Goal: Task Accomplishment & Management: Manage account settings

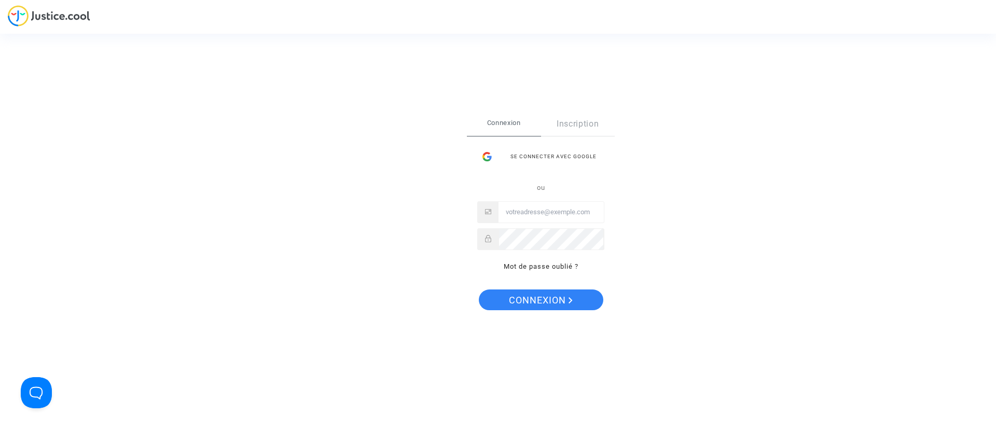
type input "[EMAIL_ADDRESS][DOMAIN_NAME]"
click at [509, 300] on span "Connexion" at bounding box center [541, 300] width 64 height 22
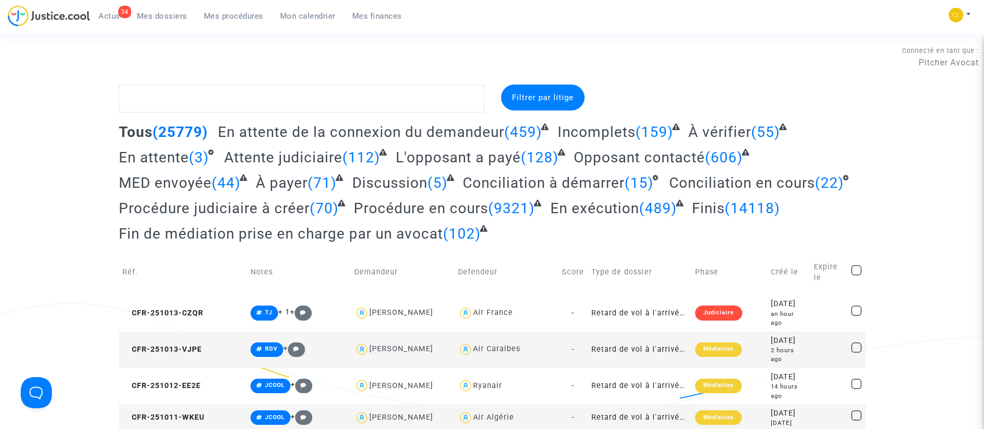
click at [302, 20] on span "Mon calendrier" at bounding box center [308, 15] width 56 height 9
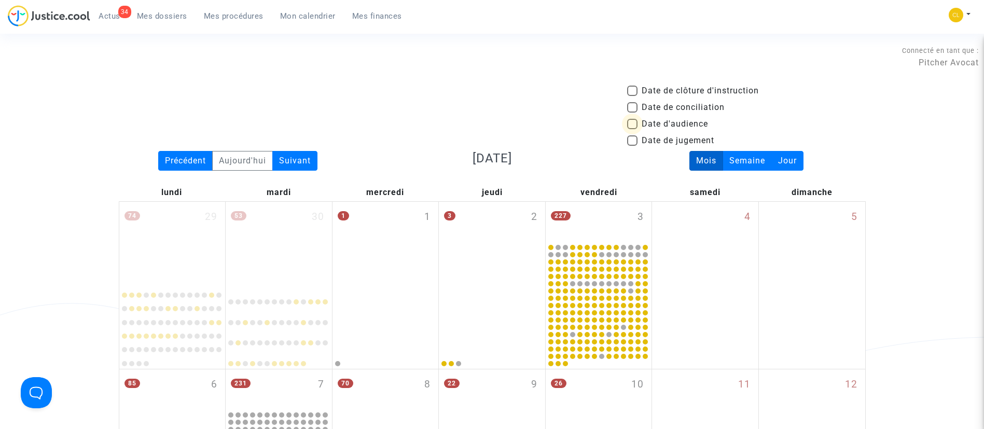
click at [700, 121] on span "Date d'audience" at bounding box center [675, 124] width 66 height 12
click at [632, 129] on input "Date d'audience" at bounding box center [632, 129] width 1 height 1
checkbox input "true"
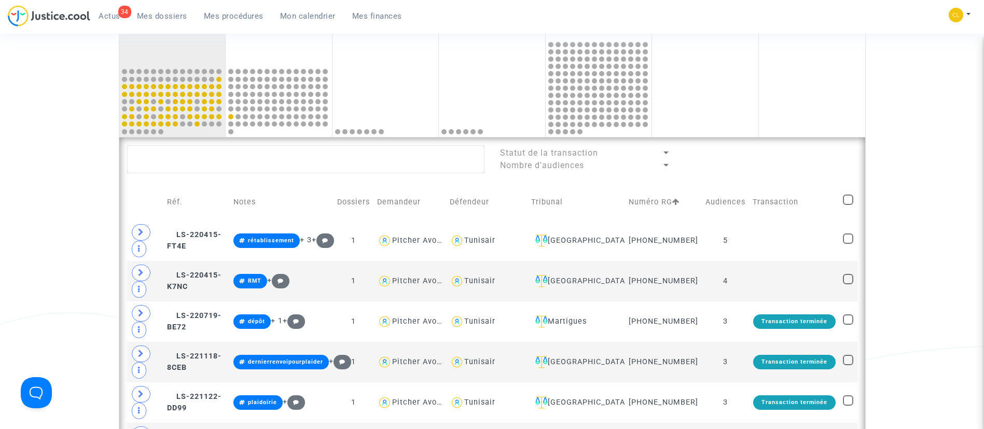
scroll to position [540, 0]
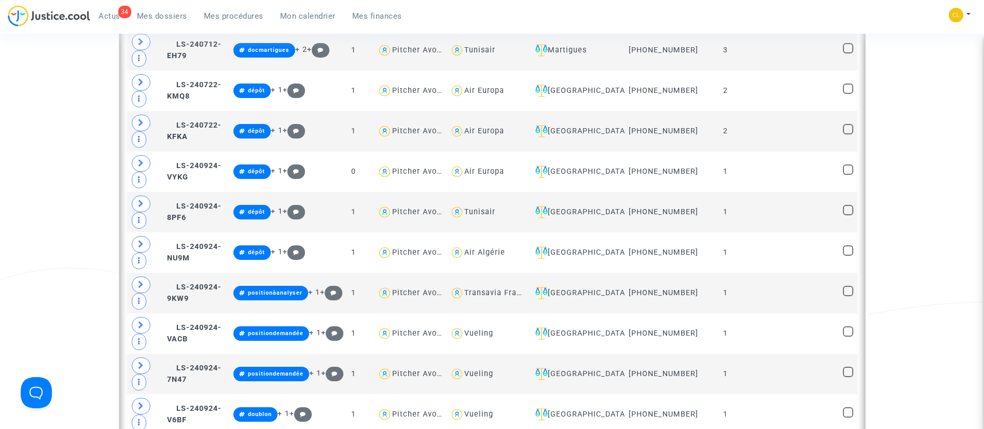
scroll to position [1133, 0]
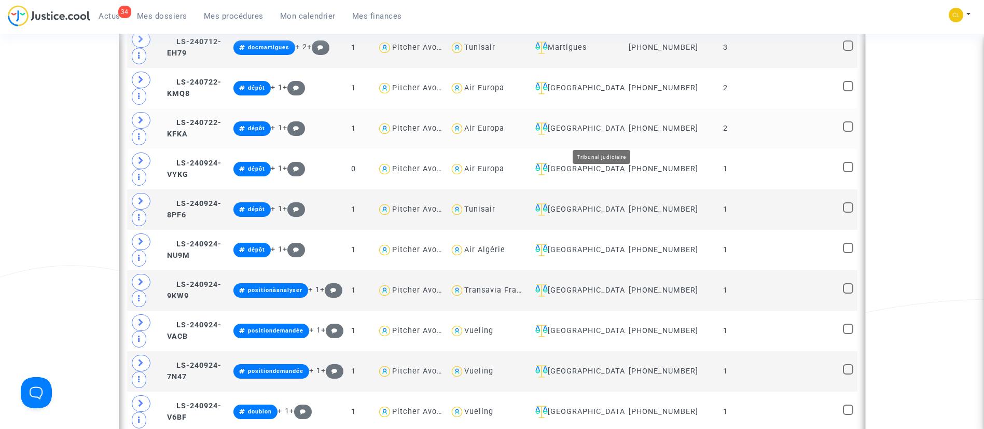
click at [622, 133] on div "[GEOGRAPHIC_DATA]" at bounding box center [576, 128] width 91 height 12
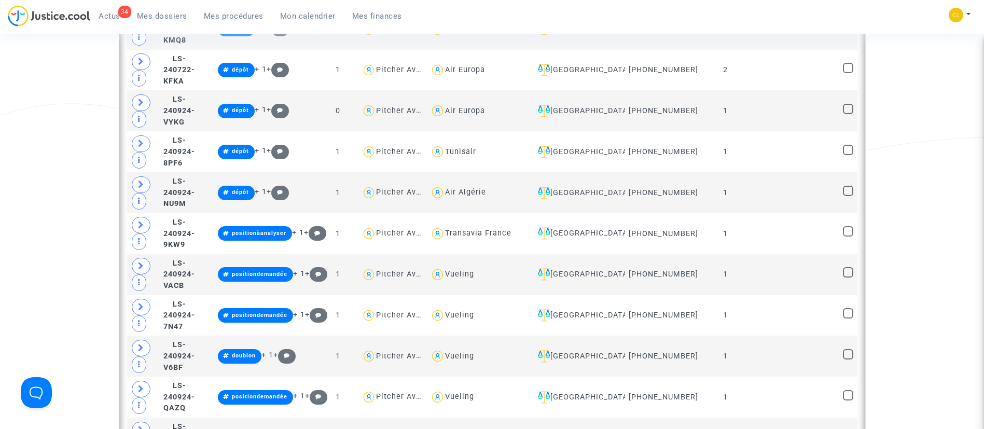
scroll to position [613, 0]
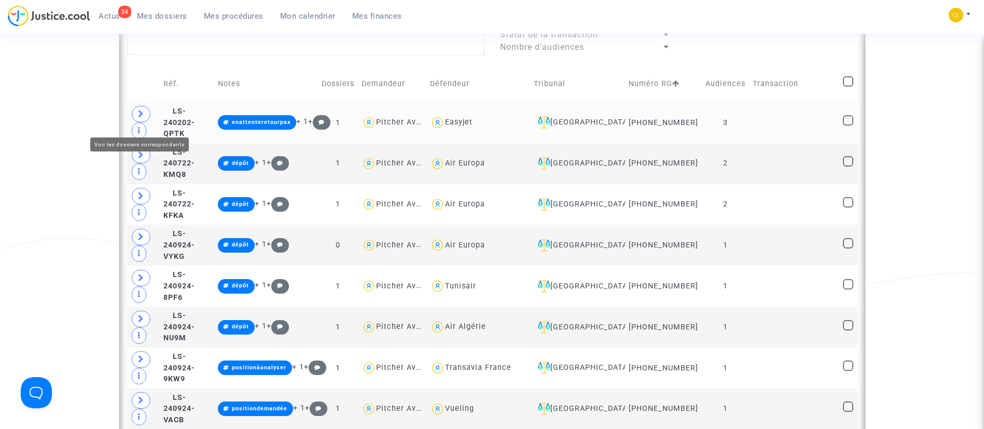
click at [144, 118] on icon at bounding box center [141, 114] width 6 height 8
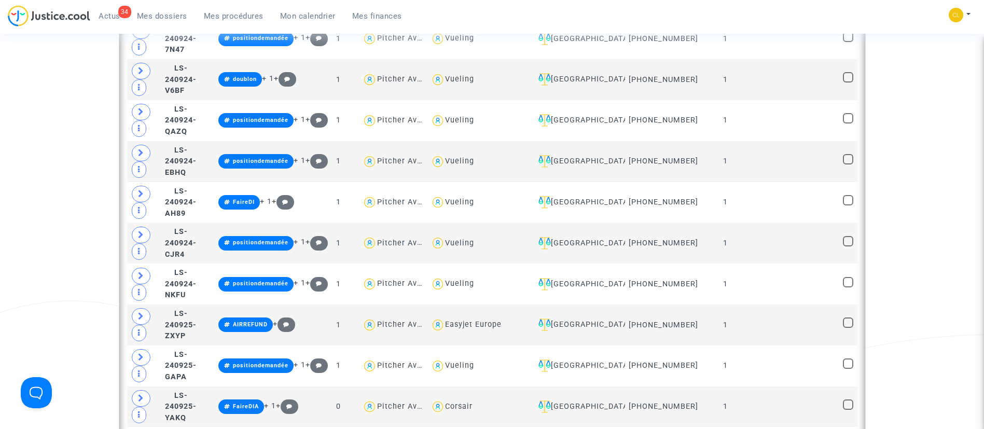
scroll to position [1136, 0]
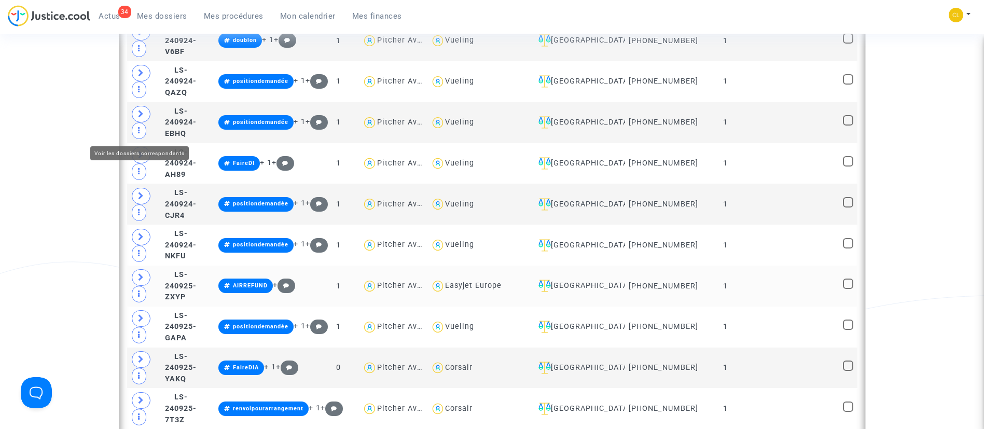
click at [143, 273] on icon at bounding box center [141, 277] width 6 height 8
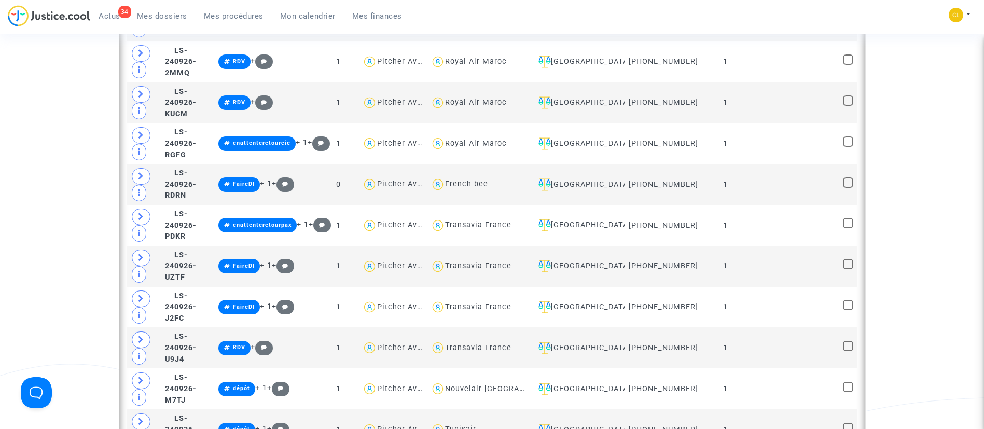
scroll to position [2131, 0]
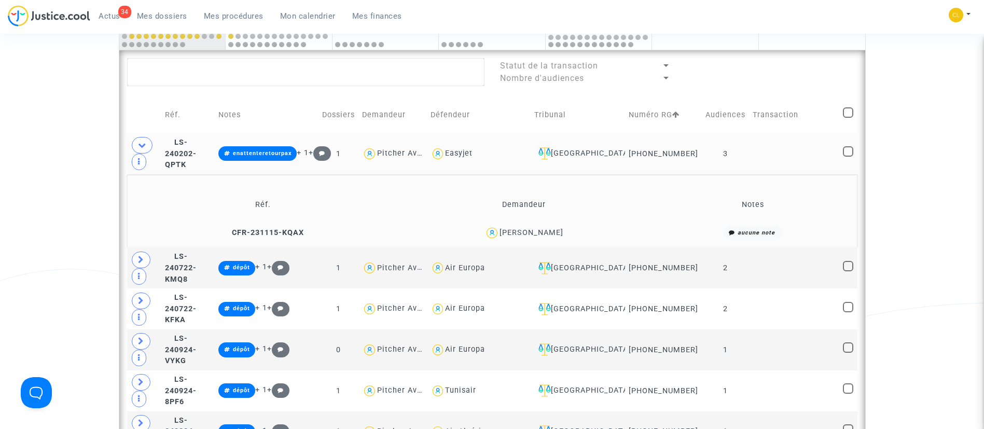
scroll to position [582, 0]
click at [827, 165] on td at bounding box center [794, 153] width 90 height 41
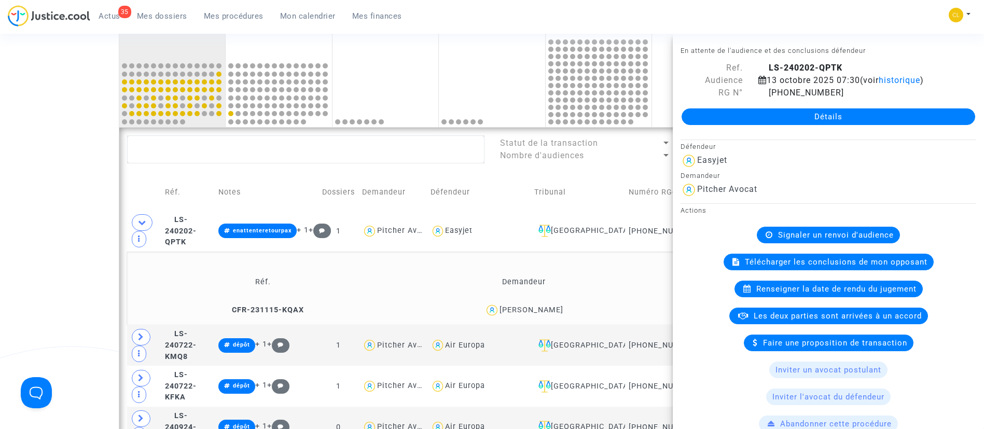
scroll to position [504, 0]
click at [531, 175] on td "Défendeur" at bounding box center [479, 192] width 104 height 37
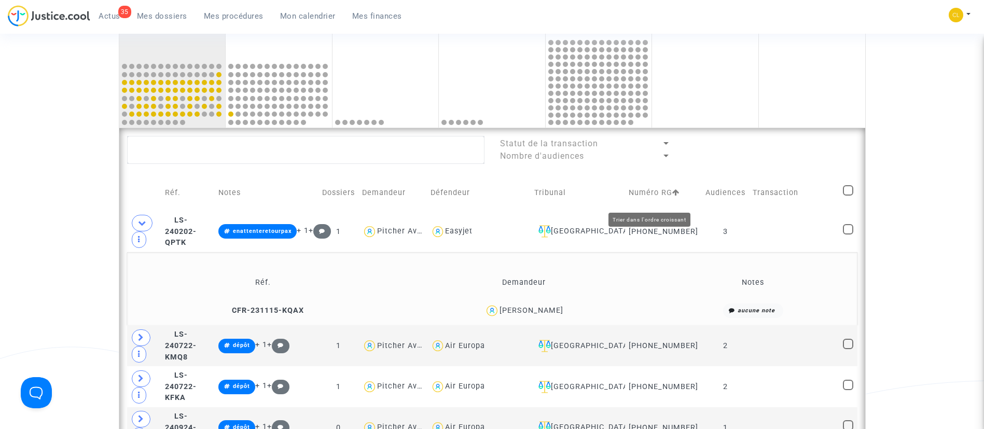
click at [672, 196] on icon at bounding box center [675, 192] width 7 height 7
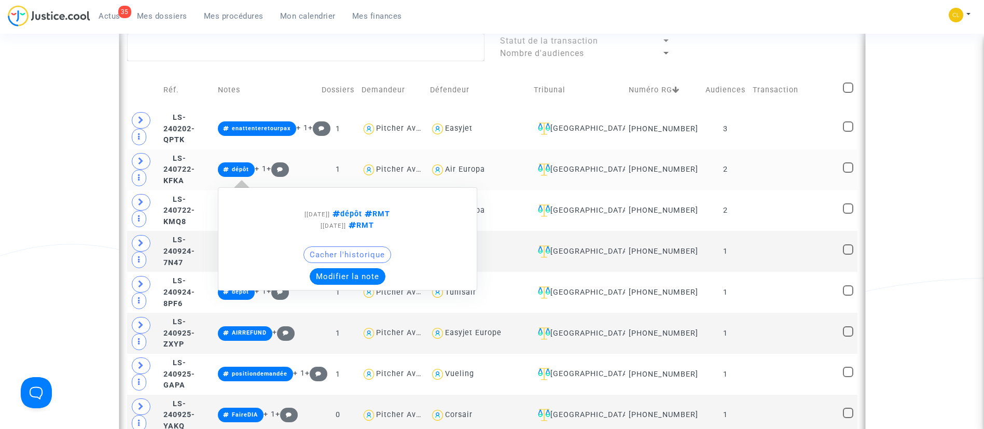
scroll to position [633, 0]
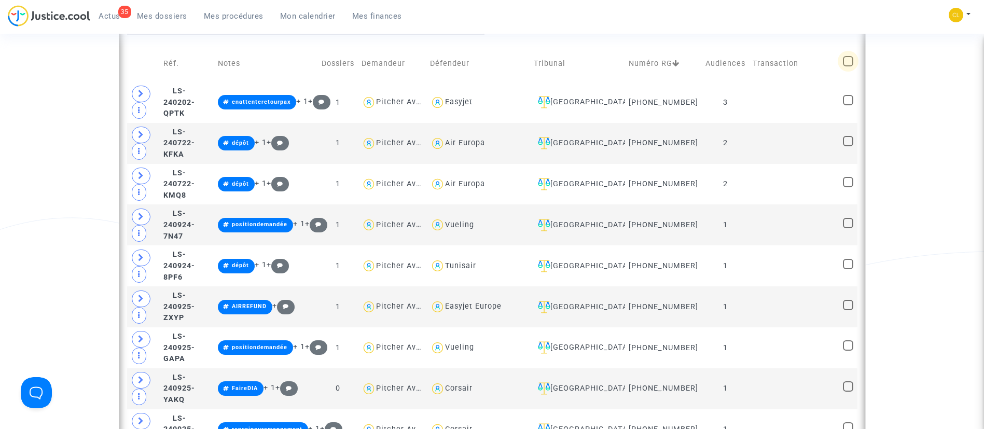
click at [847, 65] on span at bounding box center [848, 61] width 10 height 10
click at [848, 66] on input "checkbox" at bounding box center [848, 66] width 1 height 1
checkbox input "true"
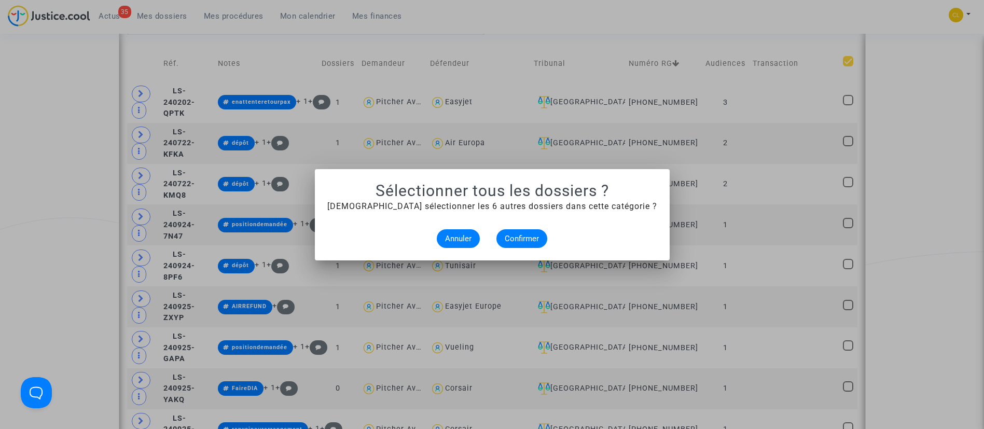
scroll to position [0, 0]
click at [525, 236] on span "Confirmer" at bounding box center [522, 238] width 34 height 9
checkbox input "true"
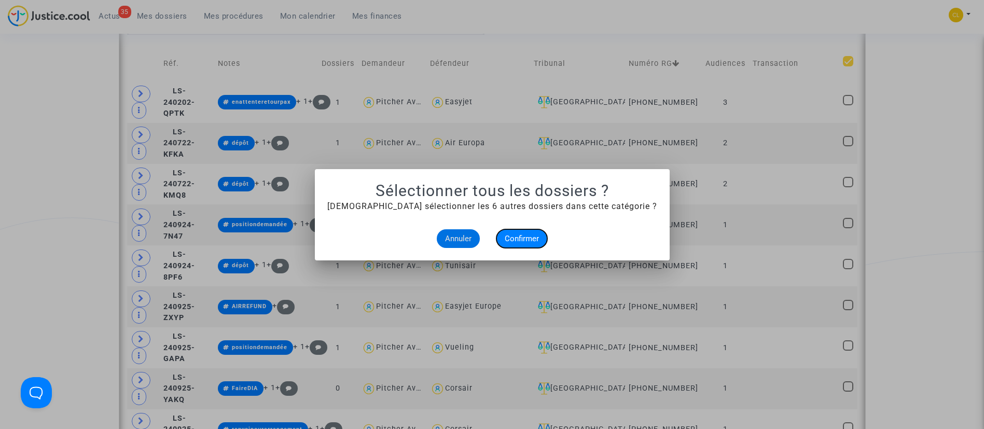
checkbox input "true"
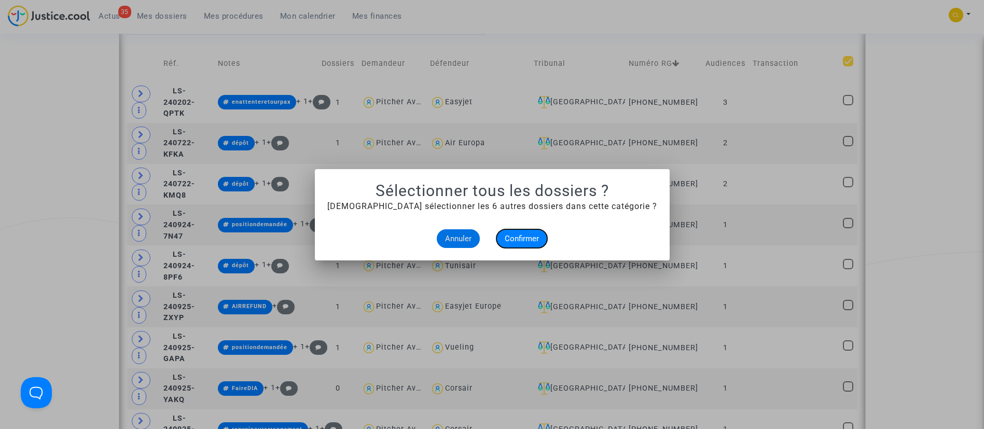
checkbox input "true"
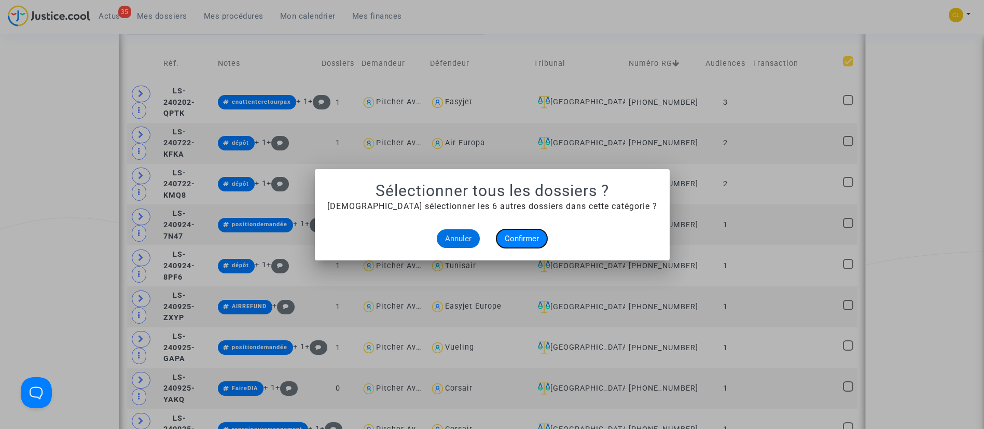
checkbox input "true"
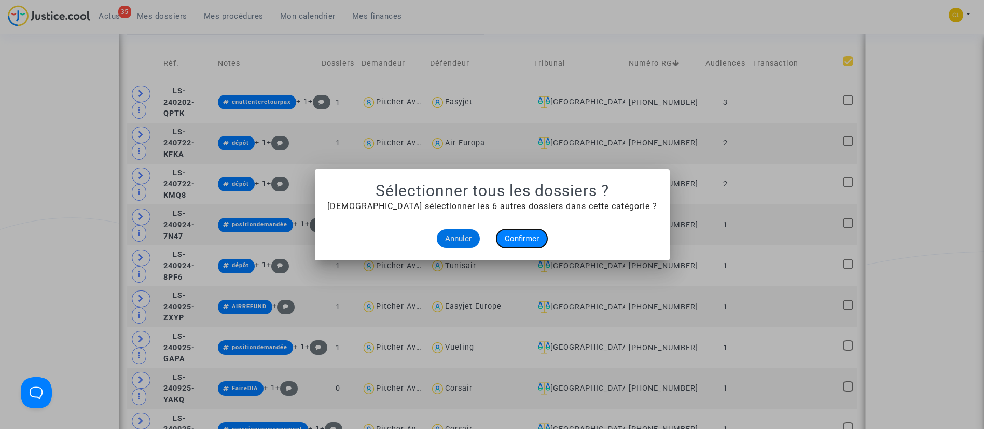
checkbox input "true"
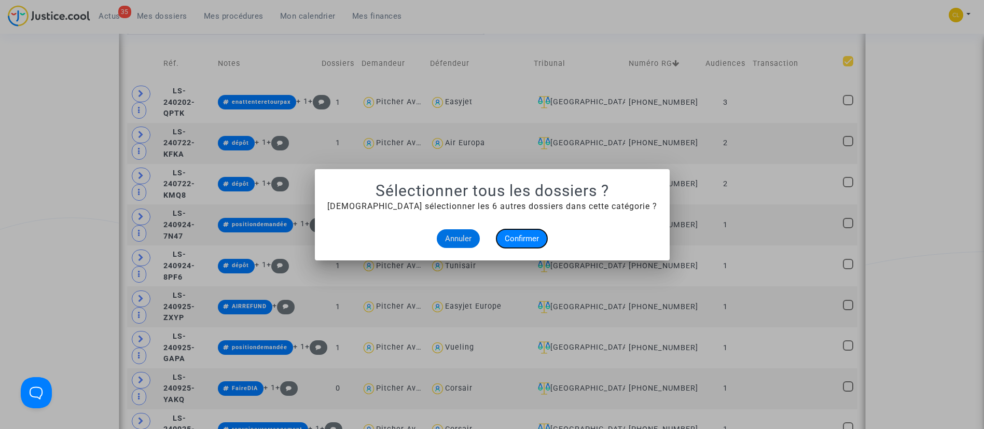
checkbox input "true"
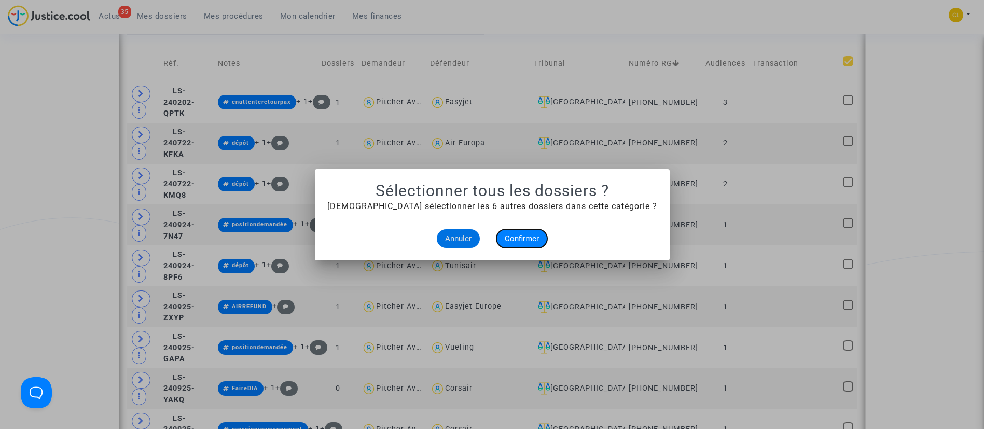
checkbox input "true"
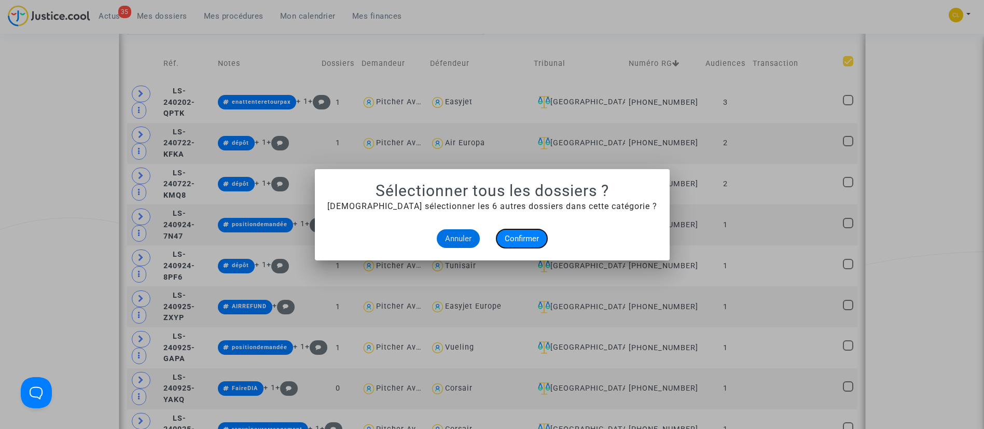
checkbox input "true"
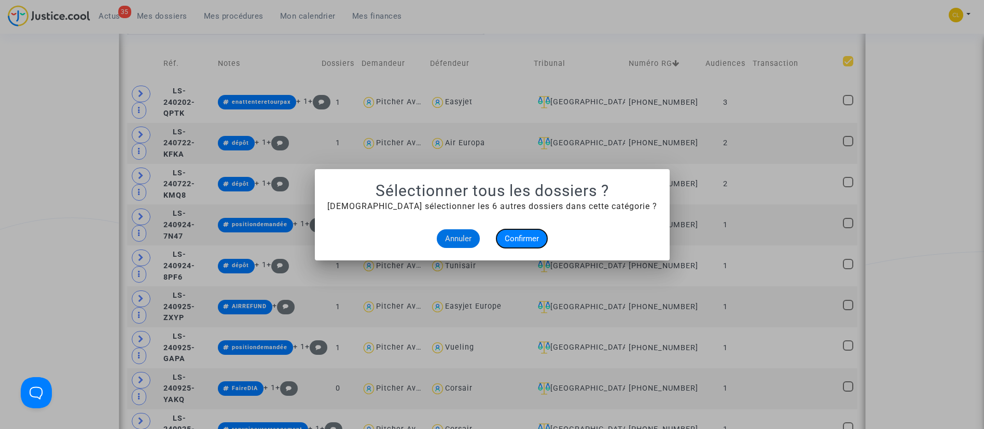
checkbox input "true"
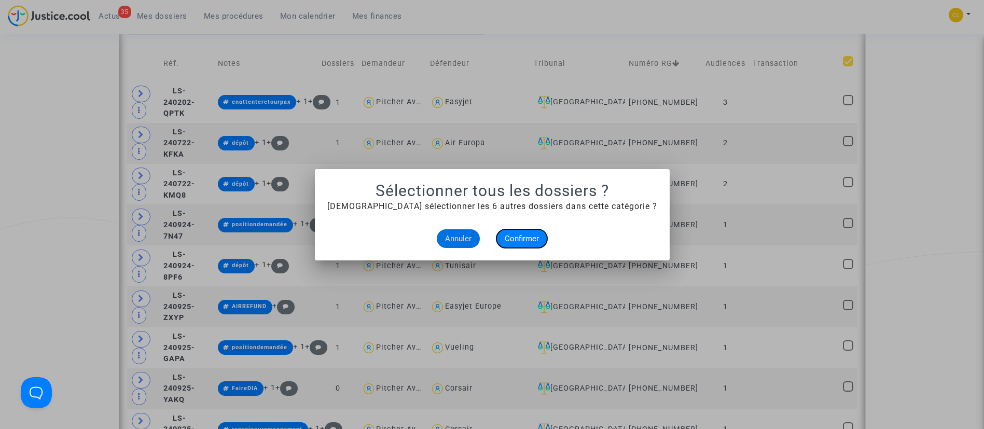
checkbox input "true"
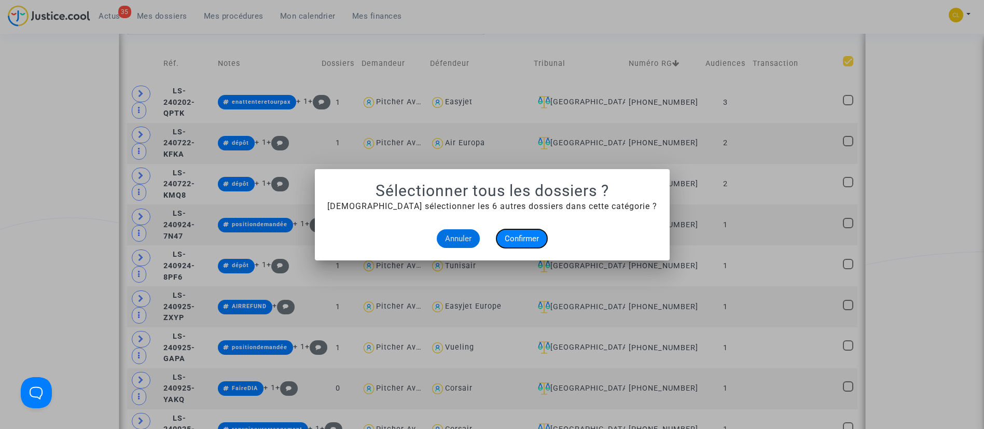
checkbox input "true"
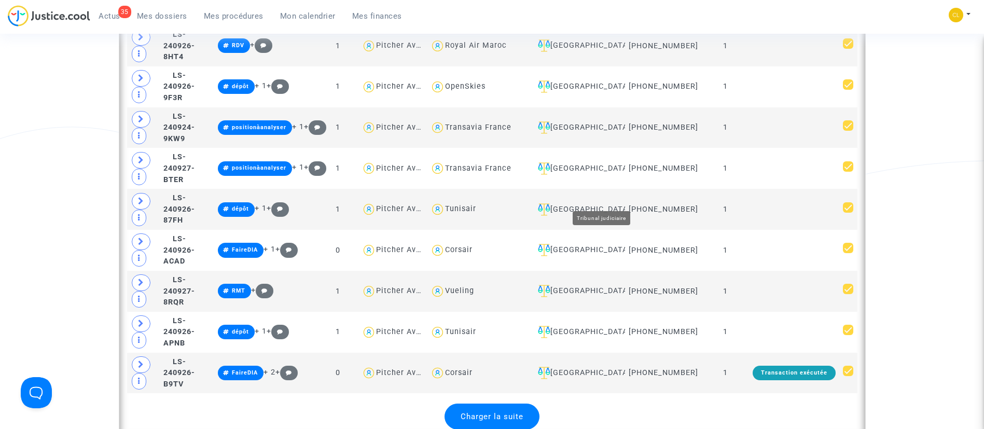
scroll to position [2432, 0]
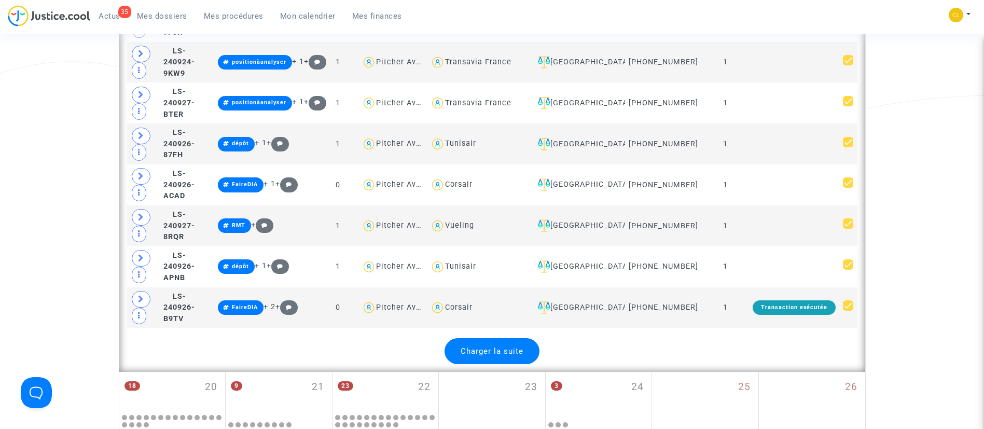
click at [485, 347] on span "Charger la suite" at bounding box center [492, 351] width 63 height 9
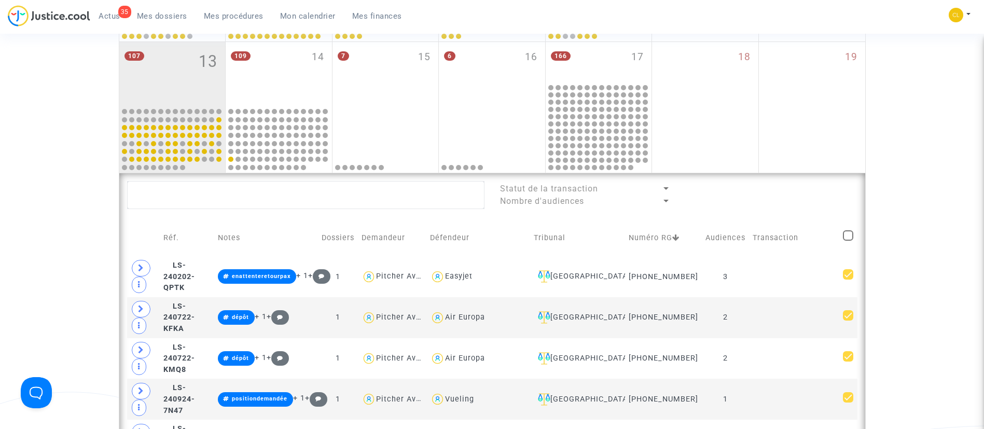
scroll to position [460, 0]
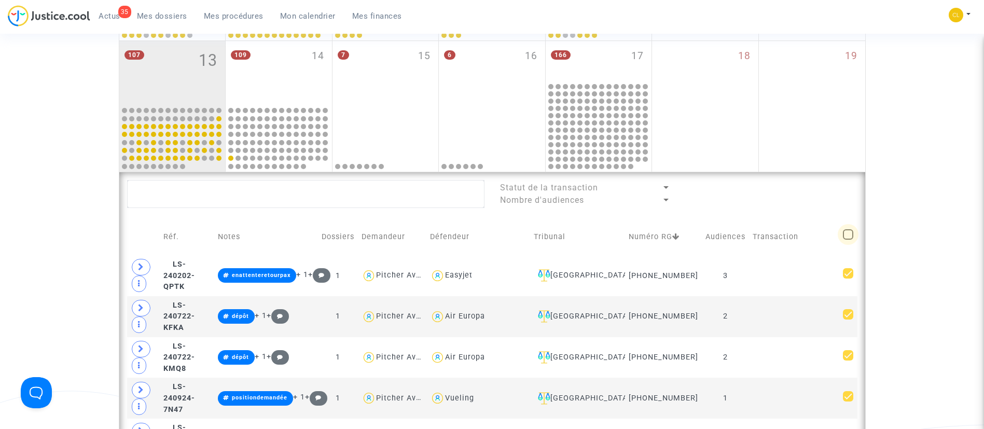
click at [850, 237] on span at bounding box center [848, 234] width 10 height 10
click at [848, 240] on input "checkbox" at bounding box center [848, 240] width 1 height 1
checkbox input "true"
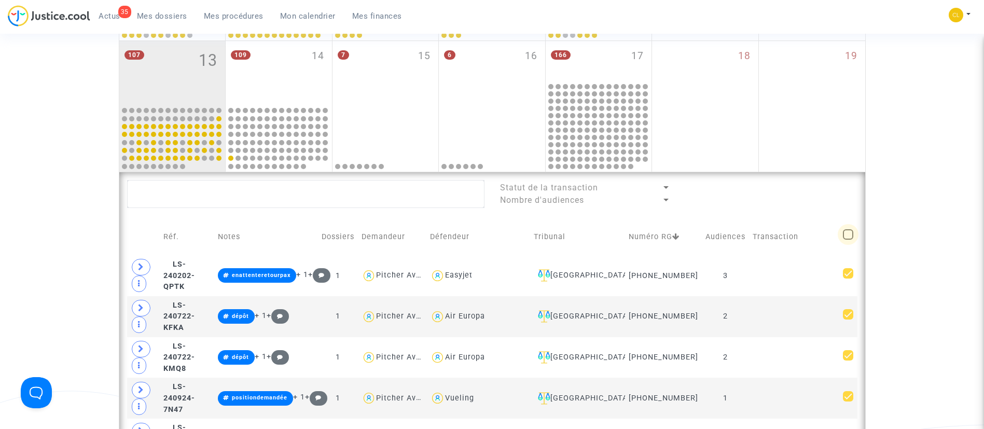
checkbox input "true"
click at [850, 237] on span at bounding box center [848, 234] width 10 height 10
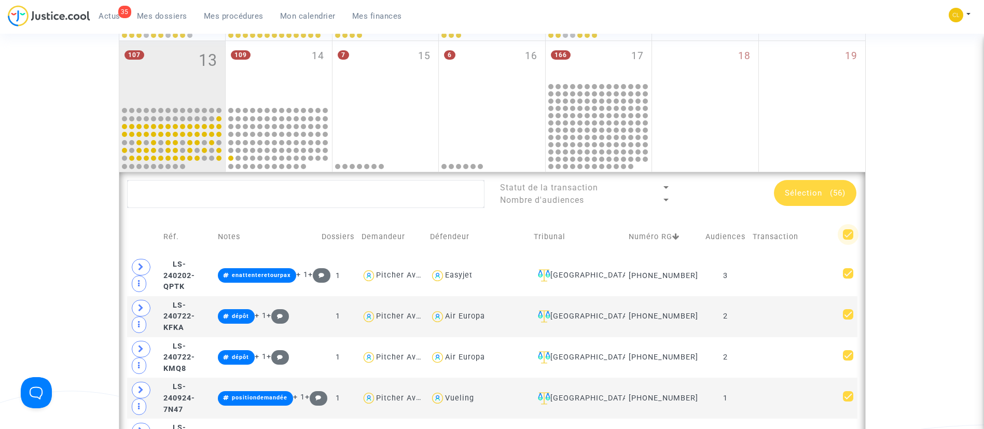
click at [848, 240] on input "checkbox" at bounding box center [848, 240] width 1 height 1
checkbox input "false"
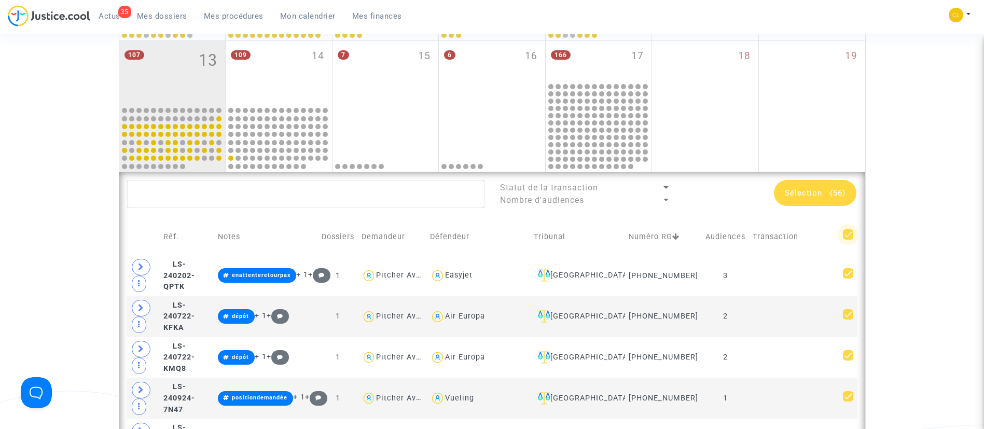
checkbox input "false"
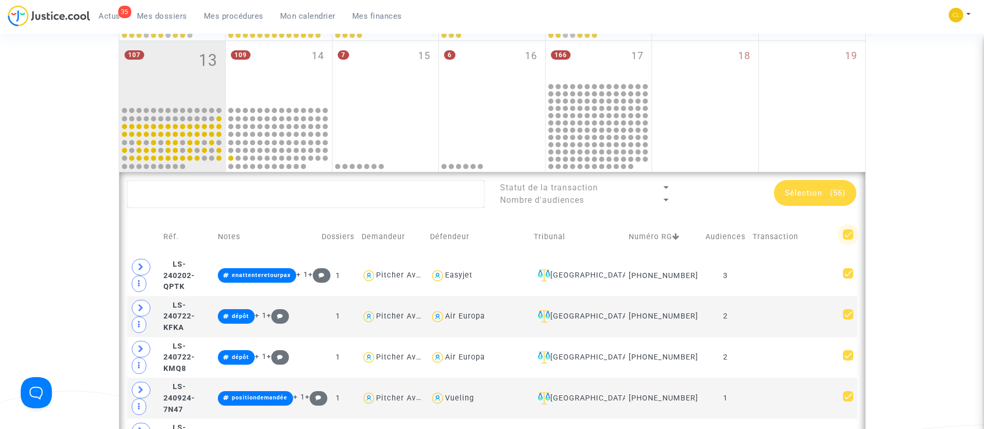
checkbox input "false"
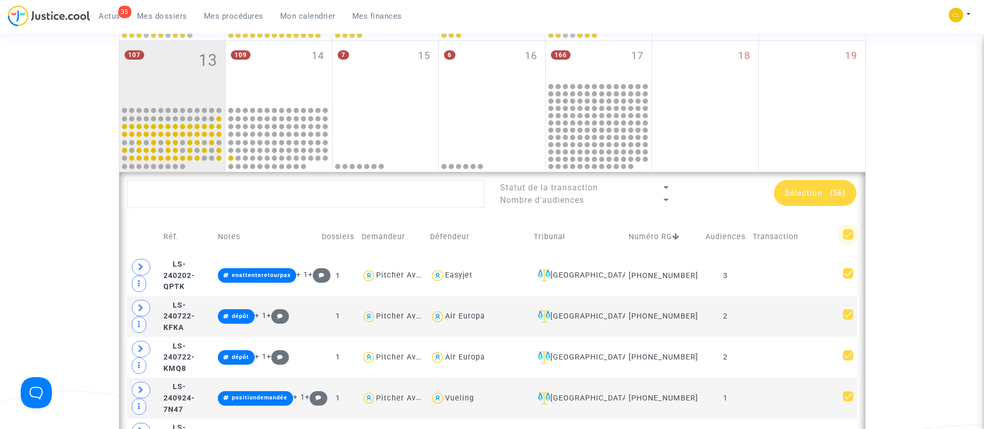
checkbox input "false"
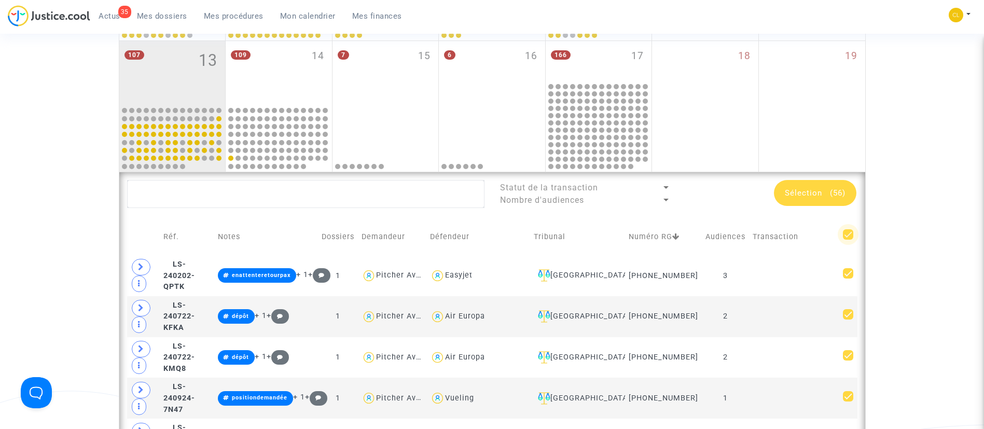
checkbox input "false"
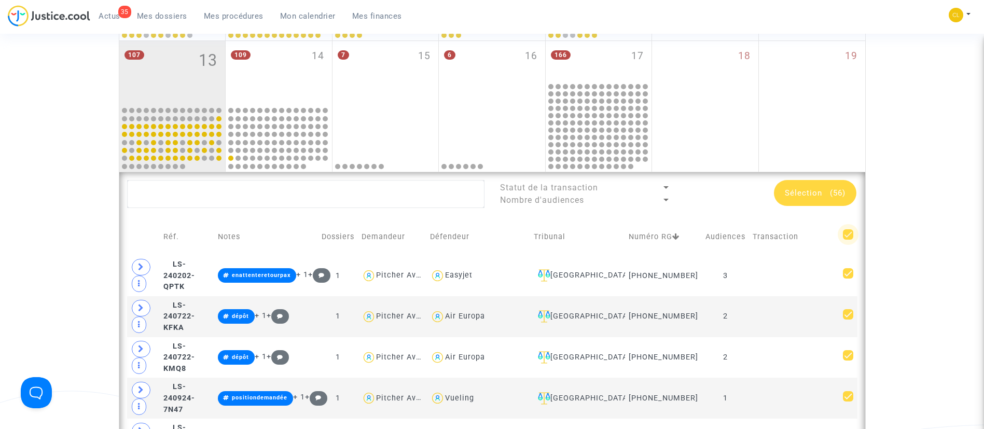
checkbox input "false"
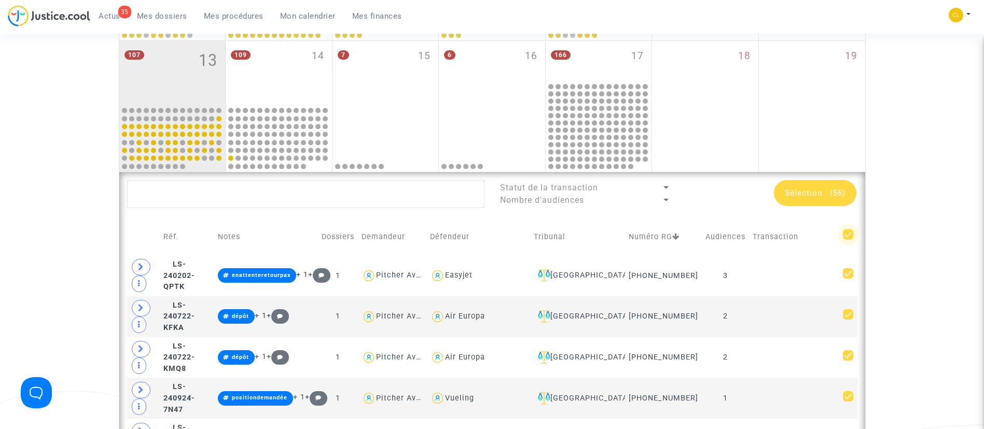
checkbox input "false"
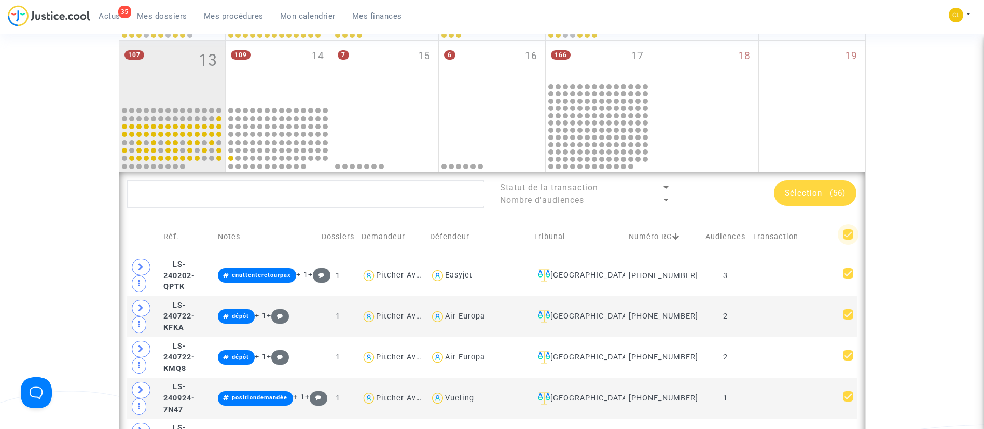
checkbox input "false"
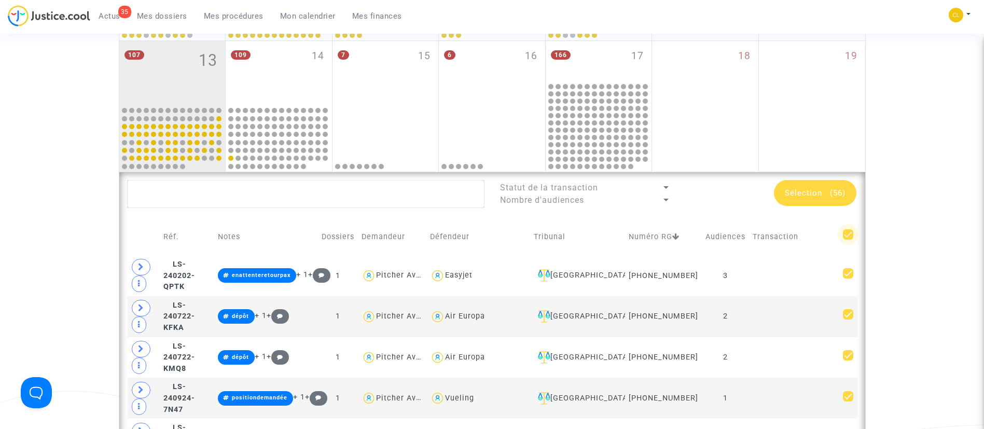
checkbox input "false"
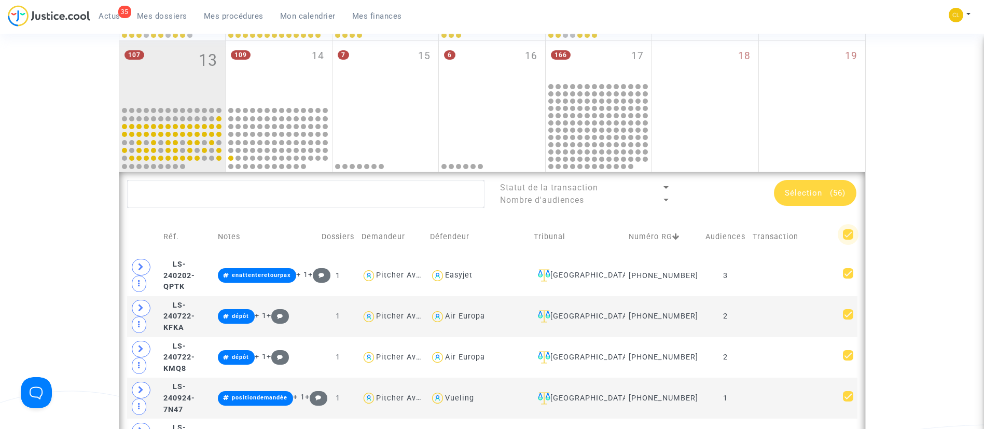
checkbox input "false"
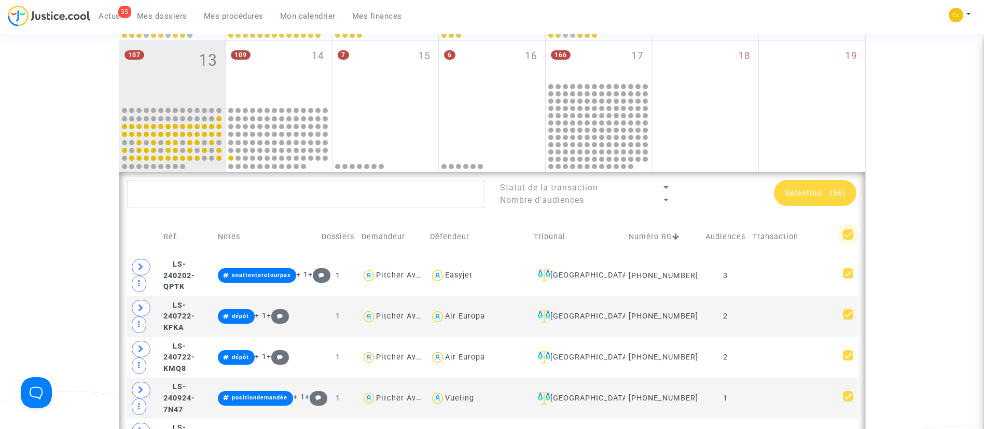
checkbox input "false"
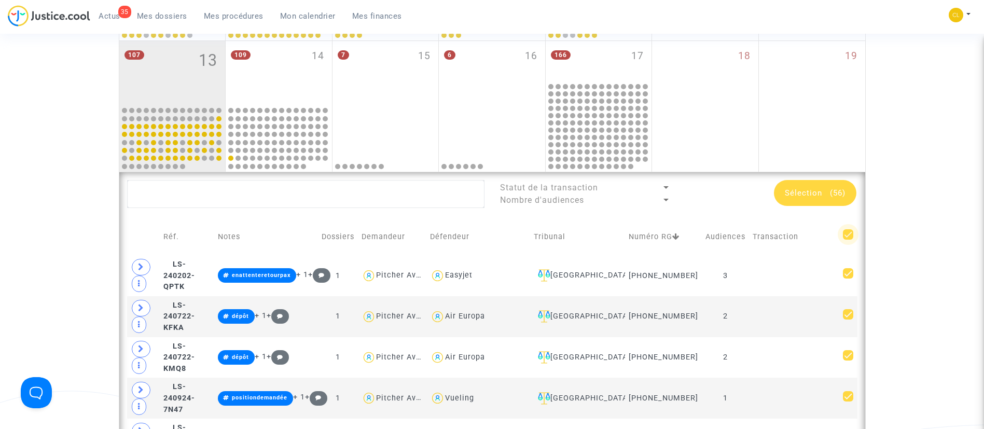
checkbox input "false"
click at [850, 237] on span at bounding box center [848, 234] width 10 height 10
click at [848, 240] on input "checkbox" at bounding box center [848, 240] width 1 height 1
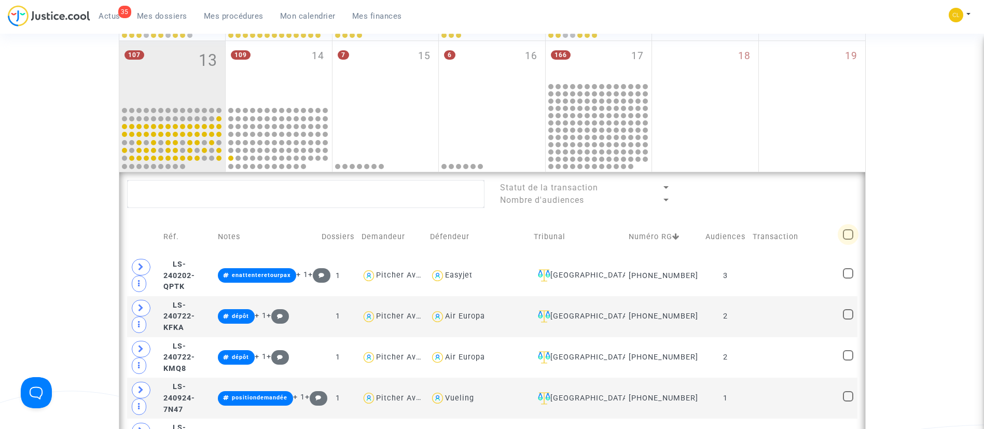
checkbox input "true"
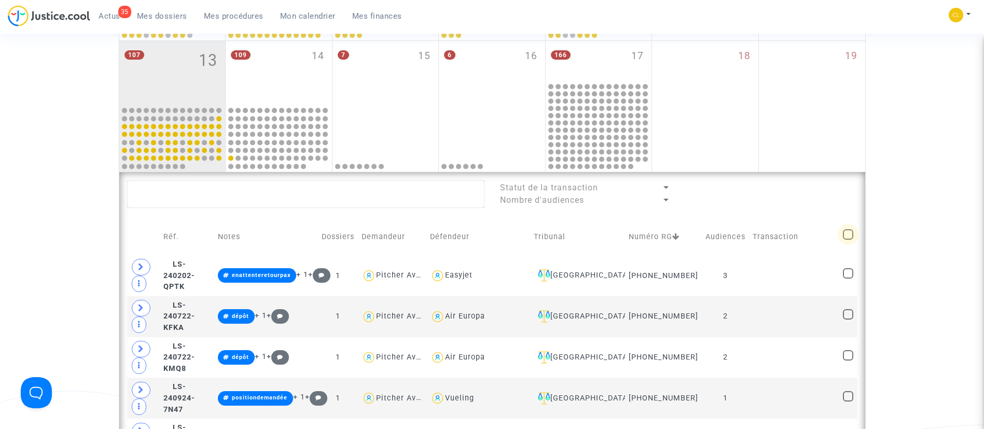
checkbox input "true"
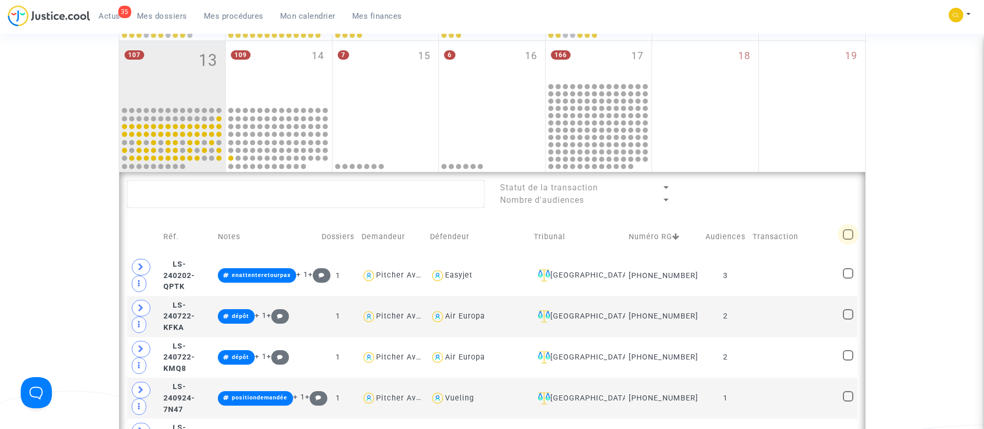
checkbox input "true"
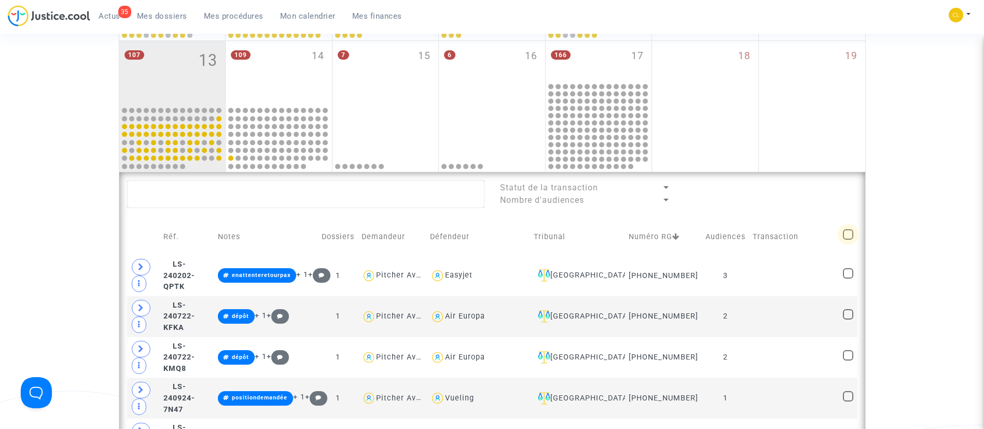
checkbox input "true"
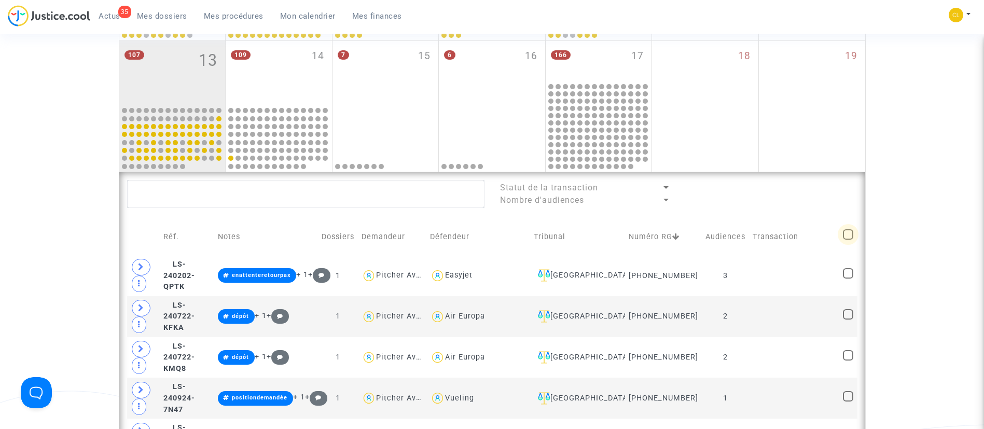
checkbox input "true"
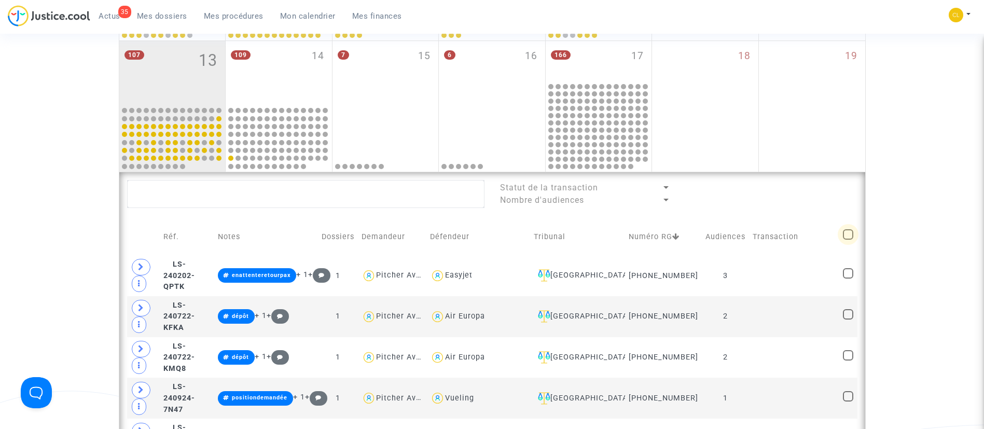
checkbox input "true"
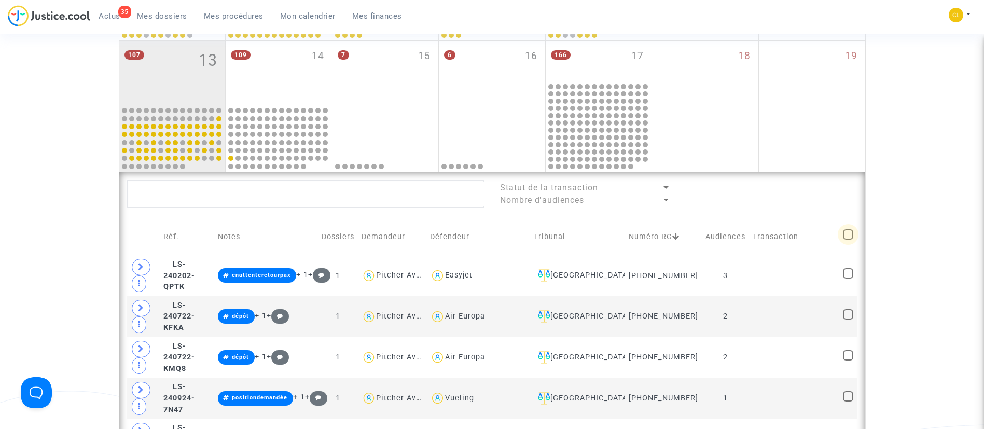
checkbox input "true"
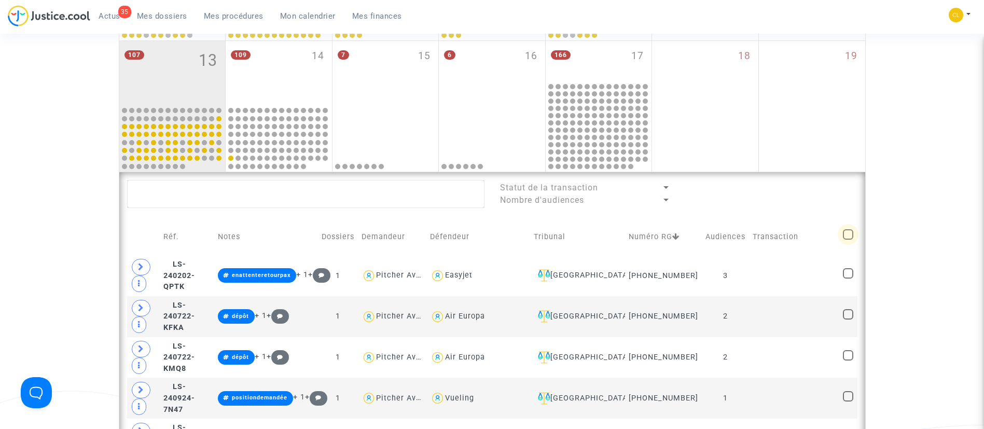
checkbox input "true"
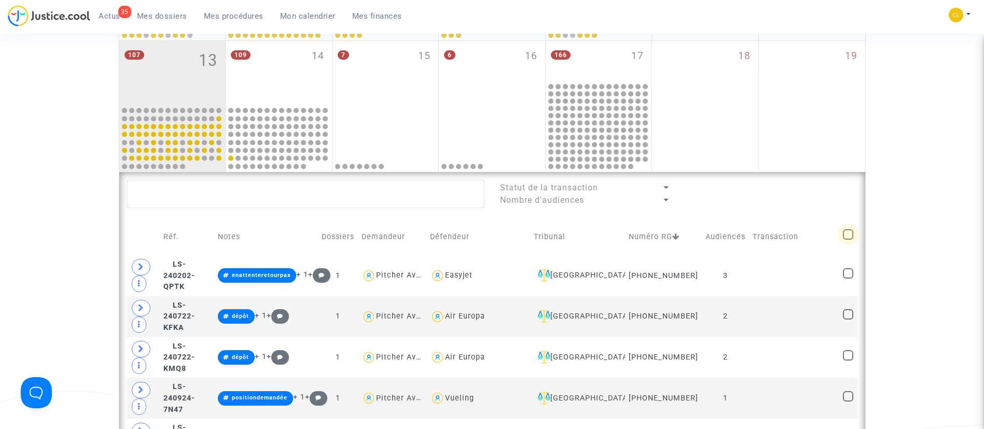
checkbox input "true"
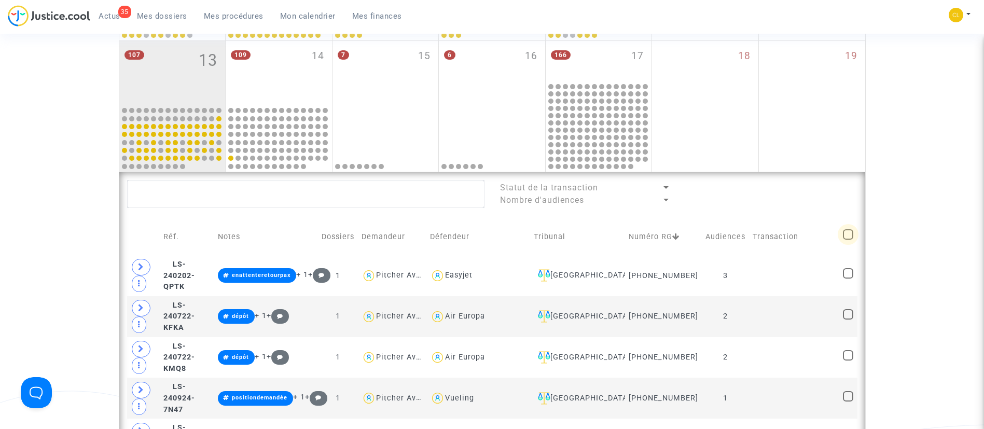
checkbox input "true"
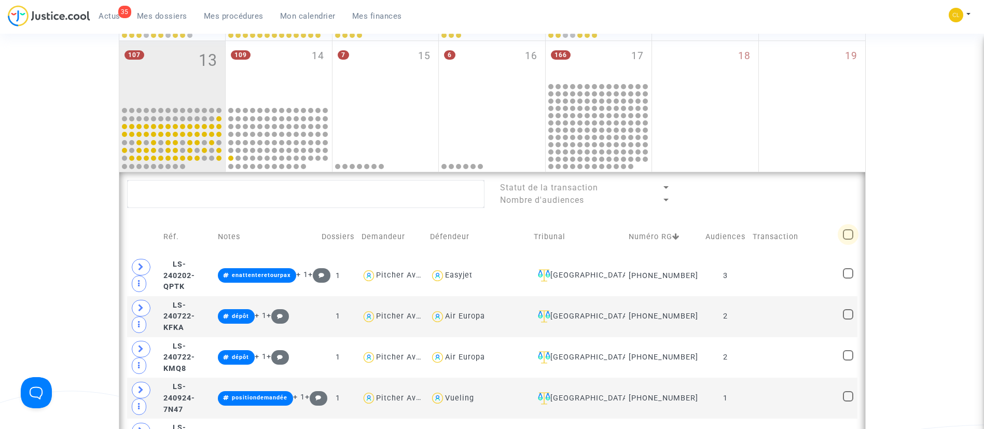
checkbox input "true"
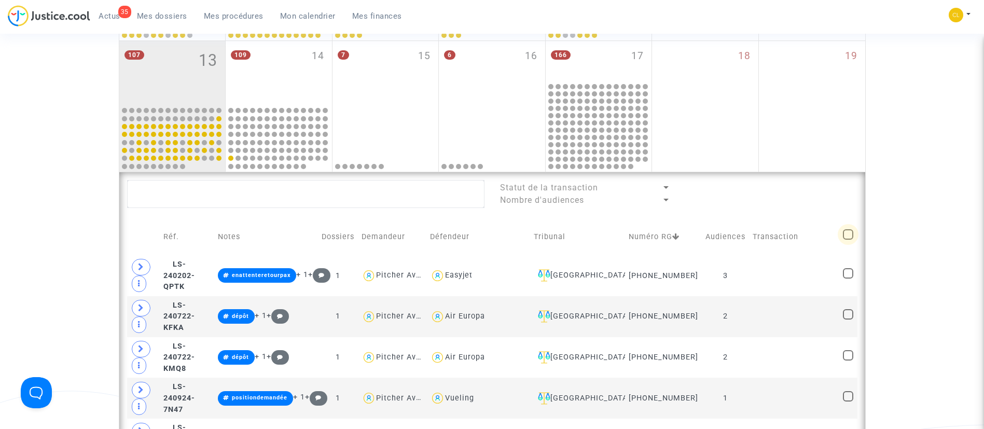
checkbox input "true"
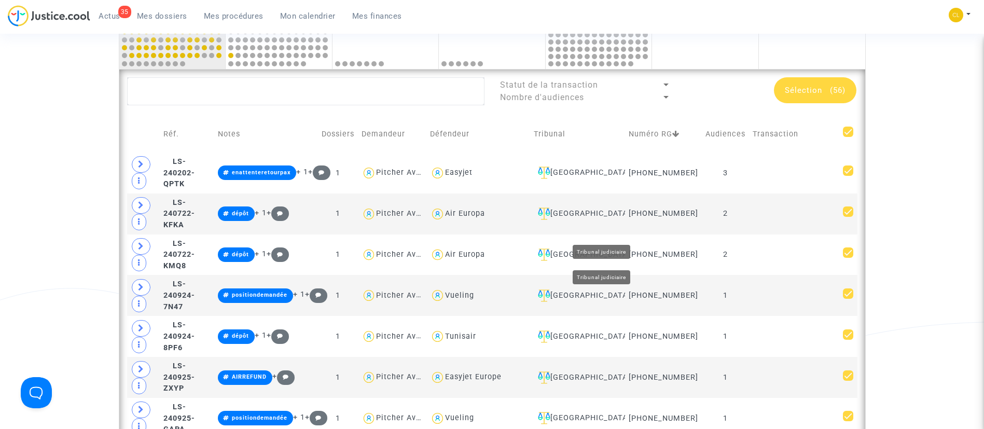
scroll to position [512, 0]
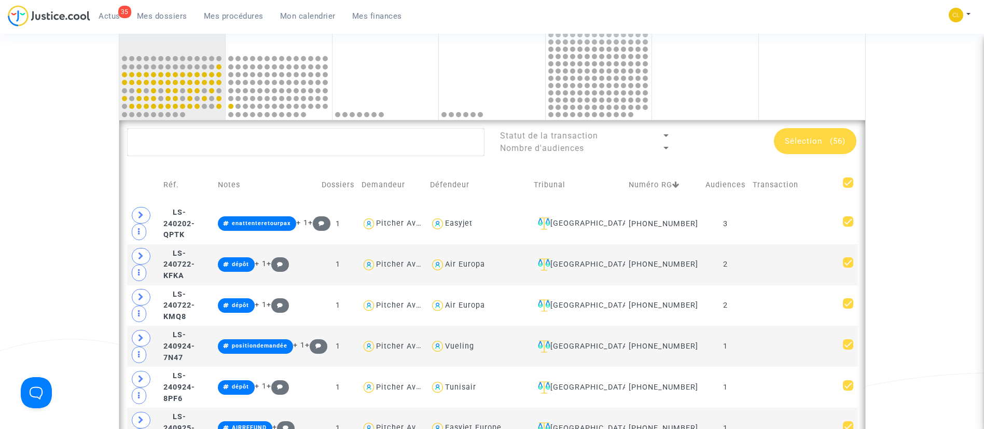
click at [835, 140] on span "(56)" at bounding box center [838, 140] width 16 height 9
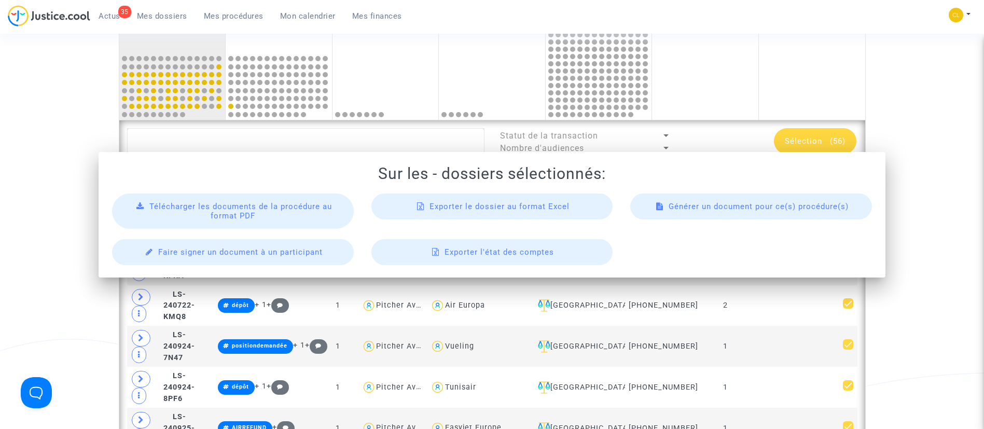
scroll to position [0, 0]
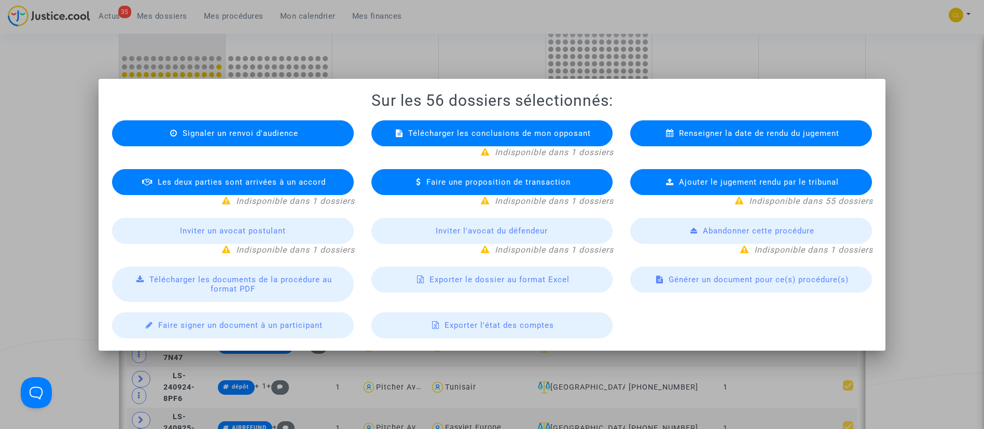
click at [516, 280] on span "Exporter le dossier au format Excel" at bounding box center [500, 279] width 140 height 9
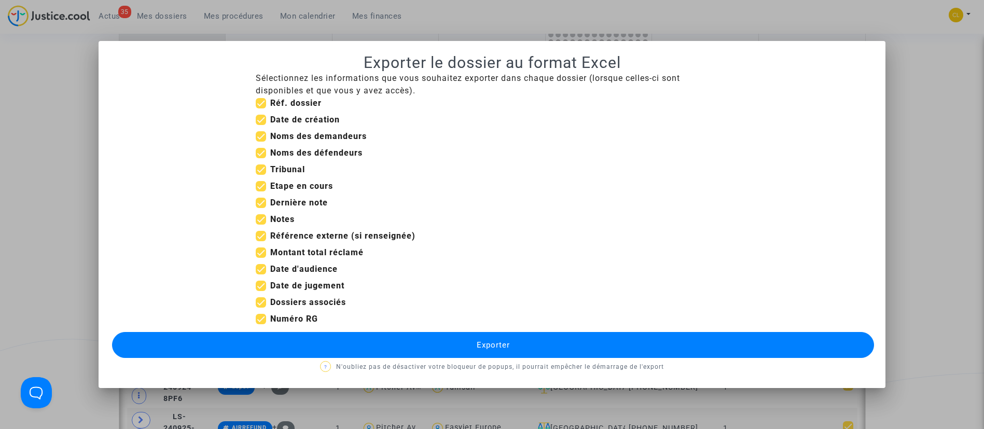
click at [507, 351] on button "Exporter" at bounding box center [493, 345] width 763 height 26
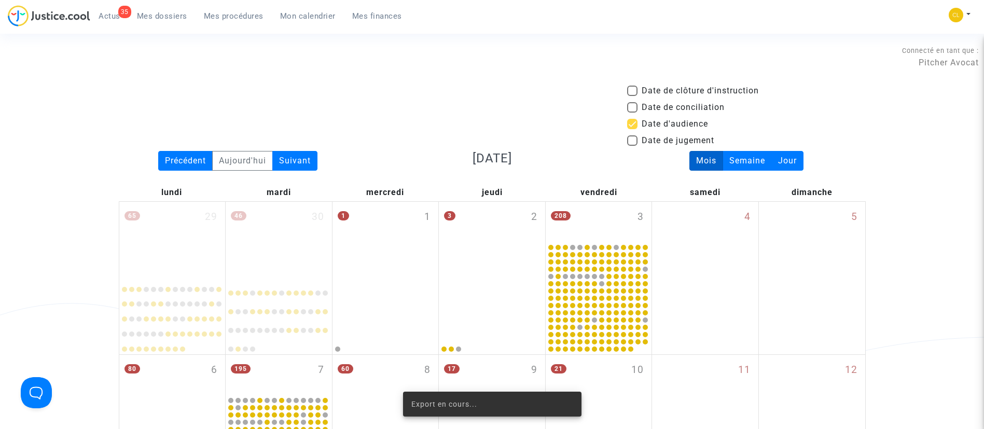
scroll to position [512, 0]
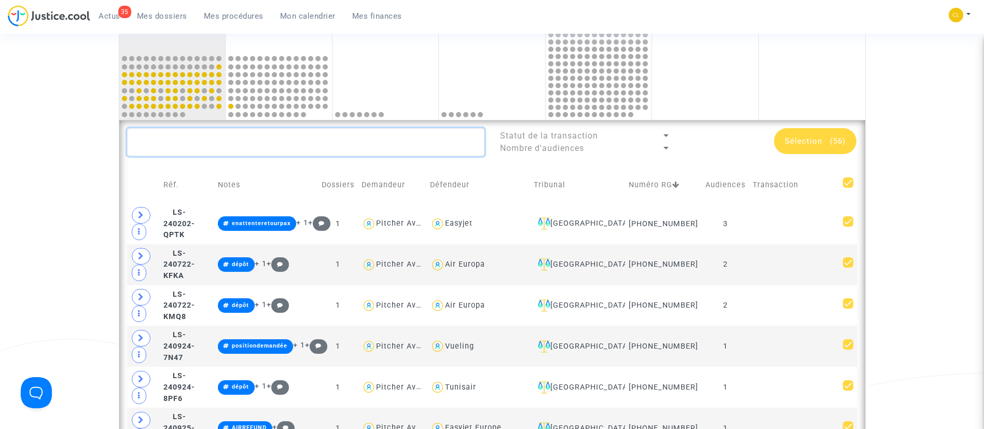
click at [246, 147] on textarea at bounding box center [305, 142] width 357 height 28
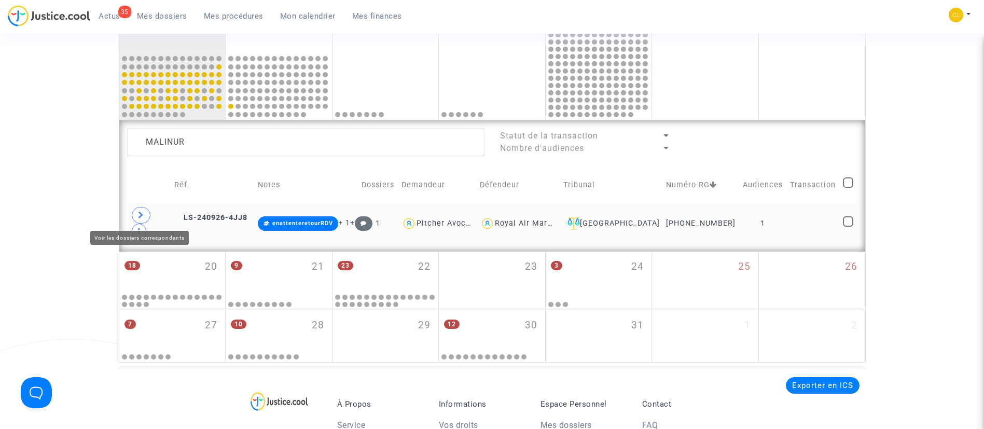
click at [141, 217] on icon at bounding box center [141, 215] width 6 height 8
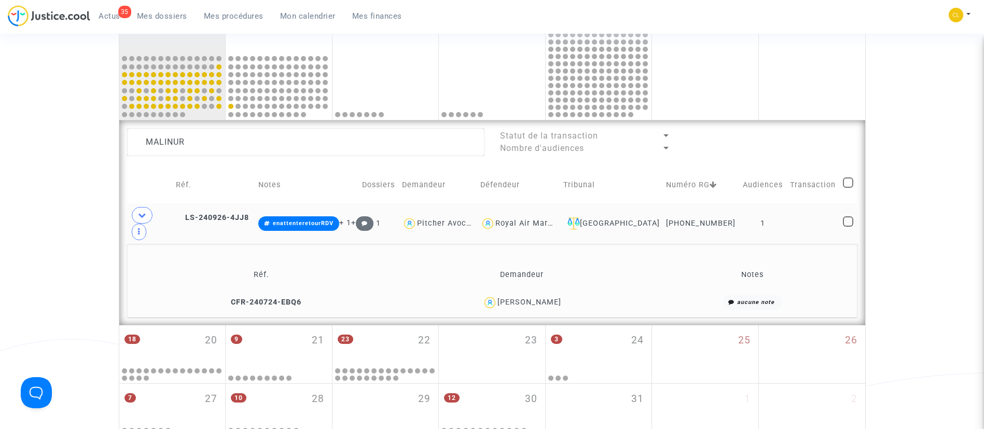
click at [529, 298] on div "Frederic Malinur" at bounding box center [530, 302] width 64 height 9
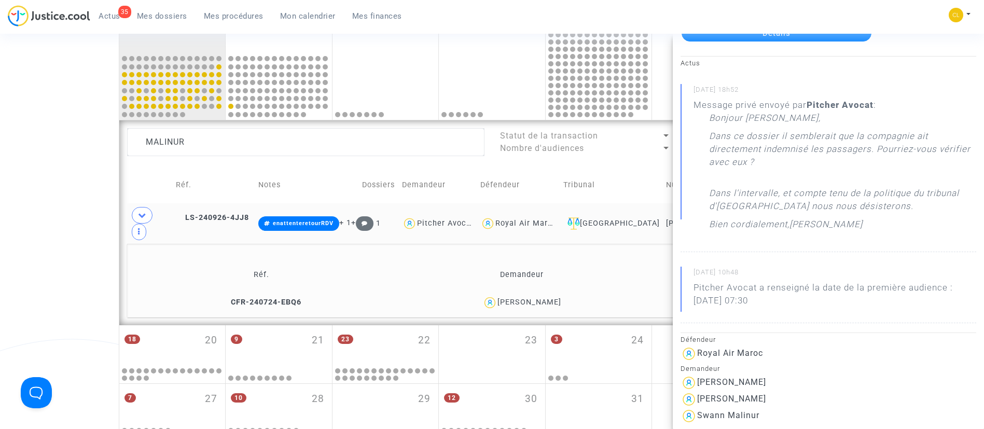
scroll to position [78, 0]
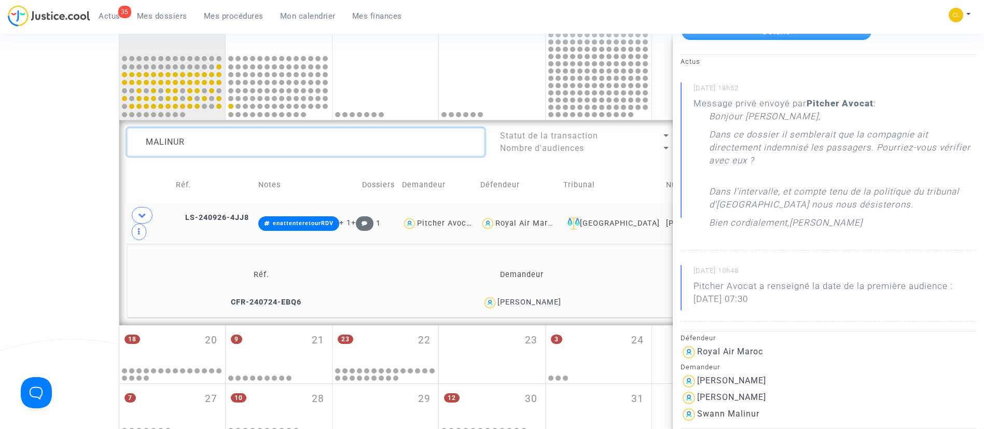
click at [221, 150] on textarea at bounding box center [305, 142] width 357 height 28
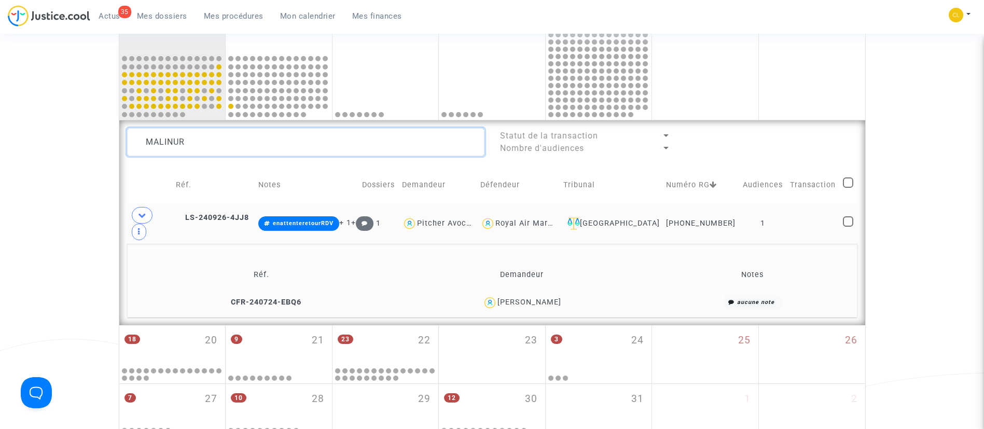
scroll to position [0, 0]
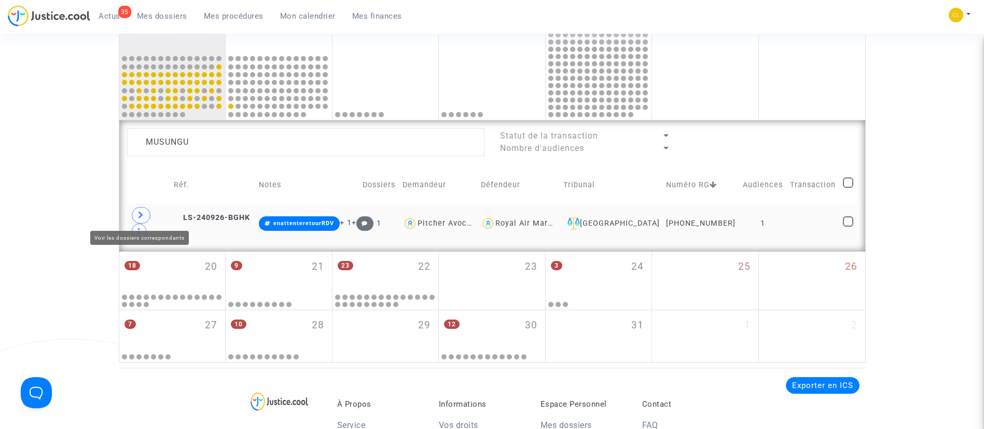
click at [136, 212] on span at bounding box center [141, 215] width 19 height 17
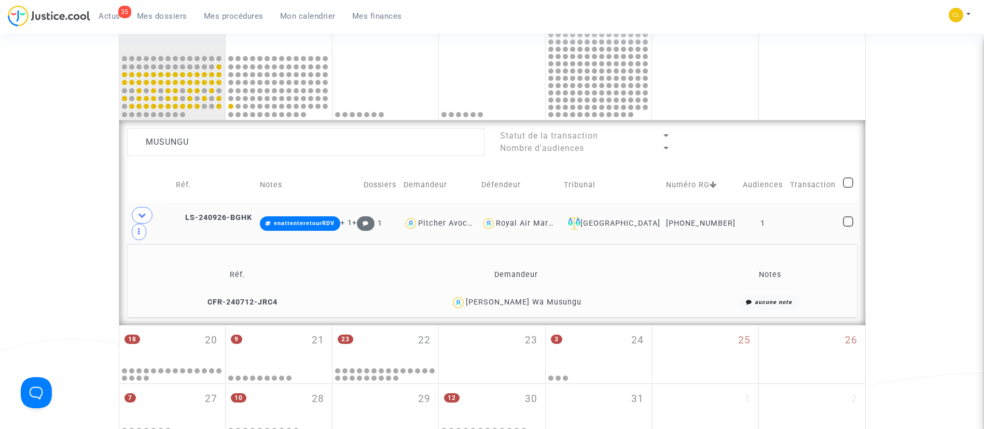
click at [561, 298] on div "Nicole Musungu Wa Musungu" at bounding box center [524, 302] width 116 height 9
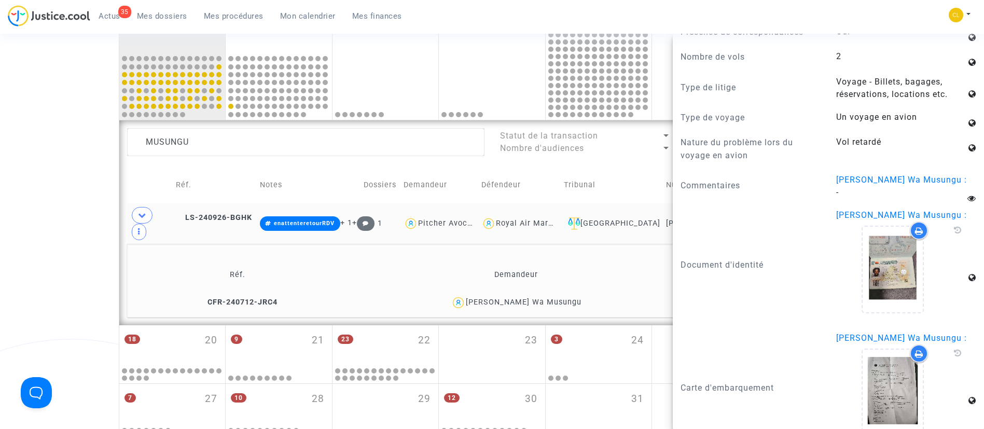
scroll to position [1178, 0]
click at [615, 171] on td "Tribunal" at bounding box center [611, 185] width 103 height 37
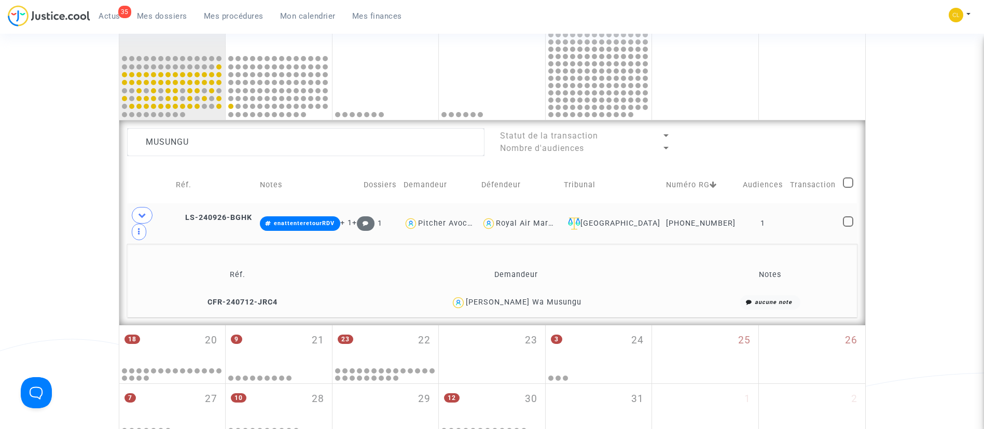
click at [797, 206] on td at bounding box center [813, 223] width 53 height 40
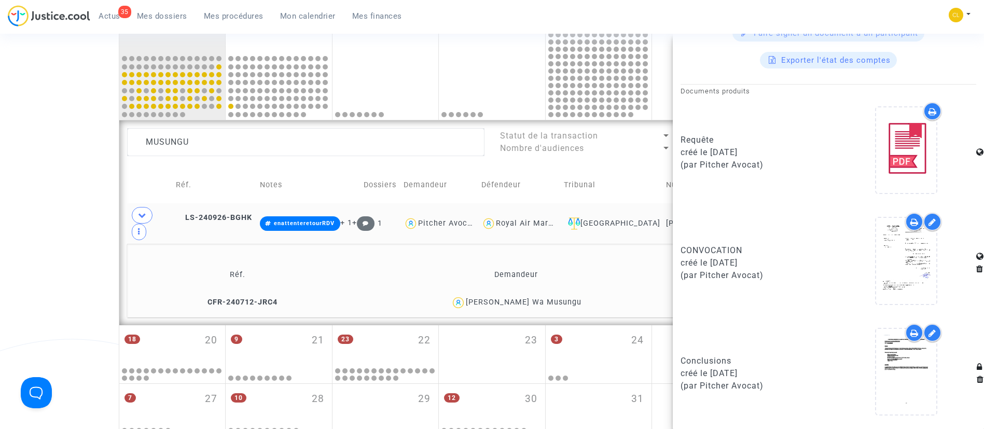
scroll to position [498, 0]
click at [633, 185] on td "Tribunal" at bounding box center [611, 185] width 103 height 37
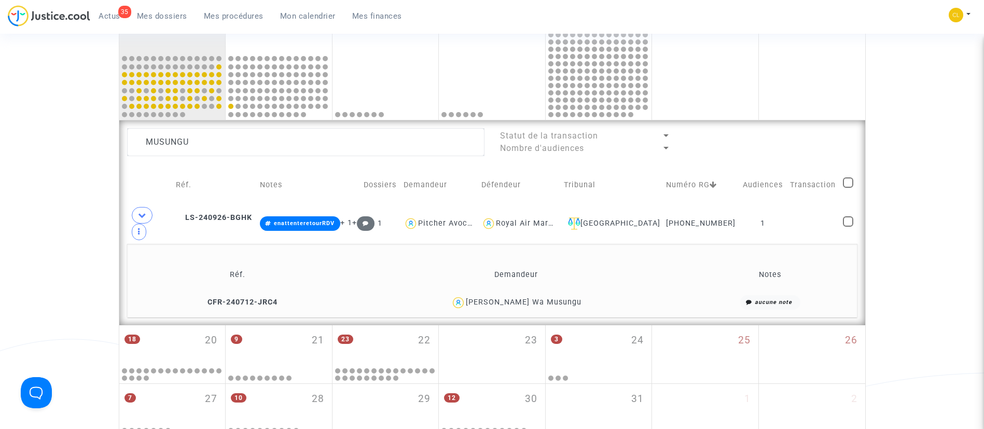
click at [502, 298] on div "Nicole Musungu Wa Musungu" at bounding box center [524, 302] width 116 height 9
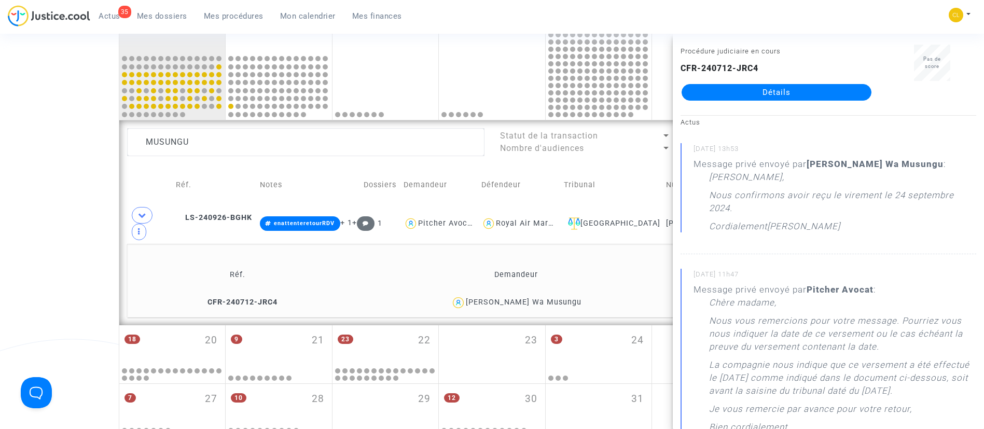
scroll to position [18, 0]
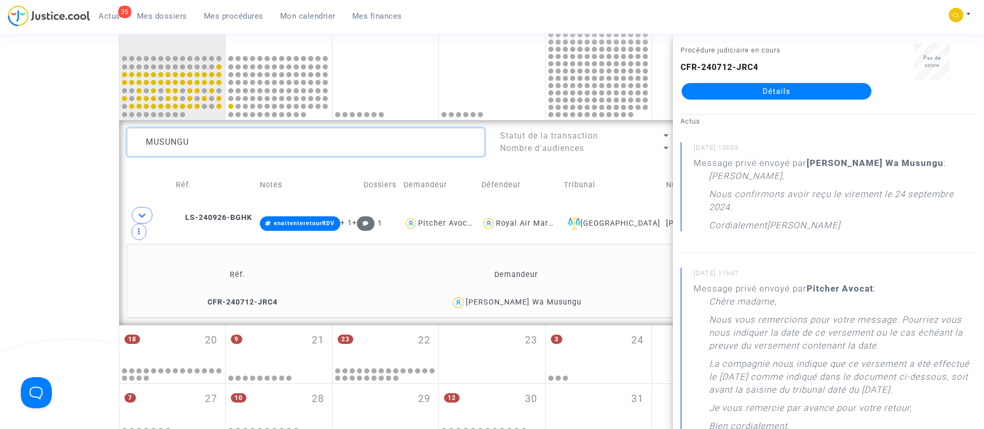
click at [209, 134] on textarea at bounding box center [305, 142] width 357 height 28
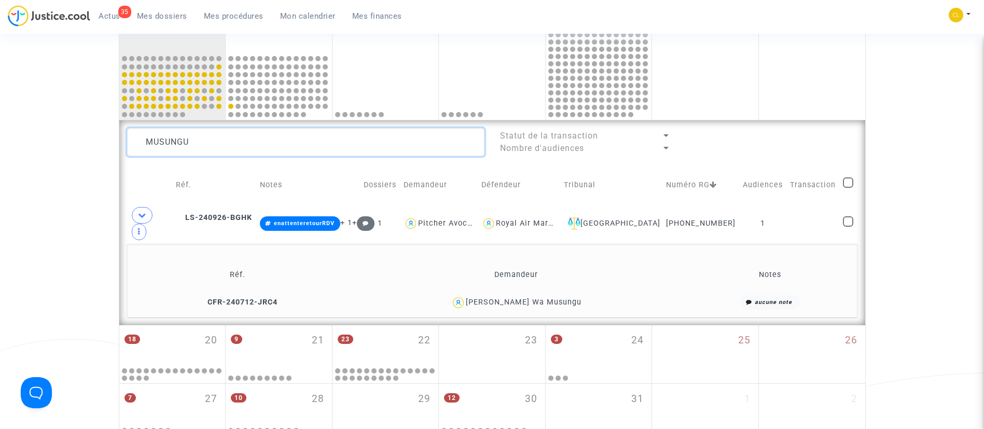
click at [209, 134] on textarea at bounding box center [305, 142] width 357 height 28
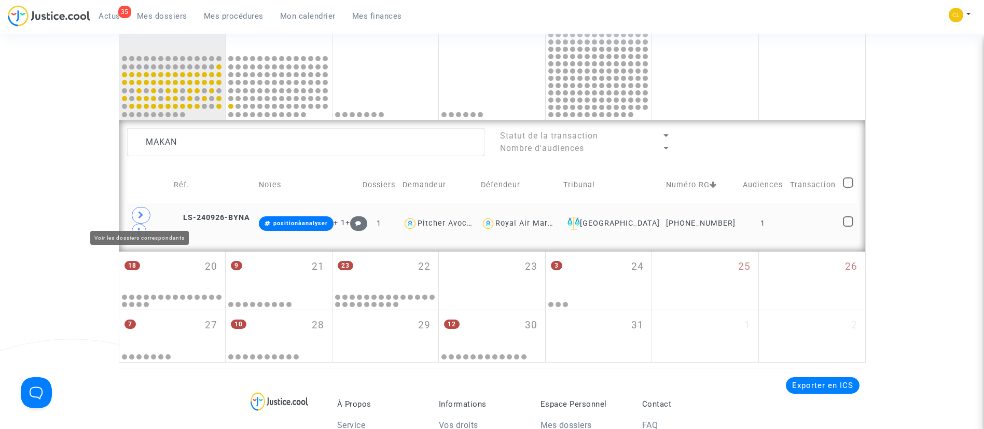
click at [140, 208] on span at bounding box center [141, 215] width 19 height 17
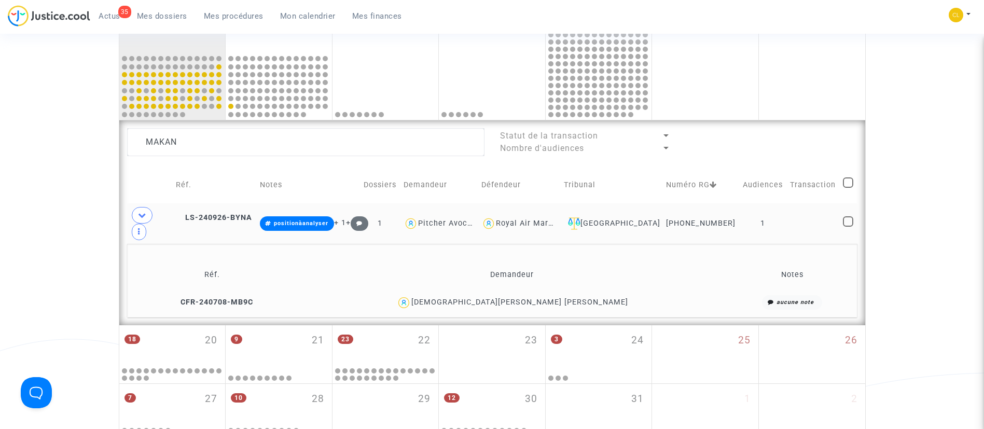
click at [585, 298] on div "Muhammed Surury Adio Makanjuola" at bounding box center [519, 302] width 217 height 9
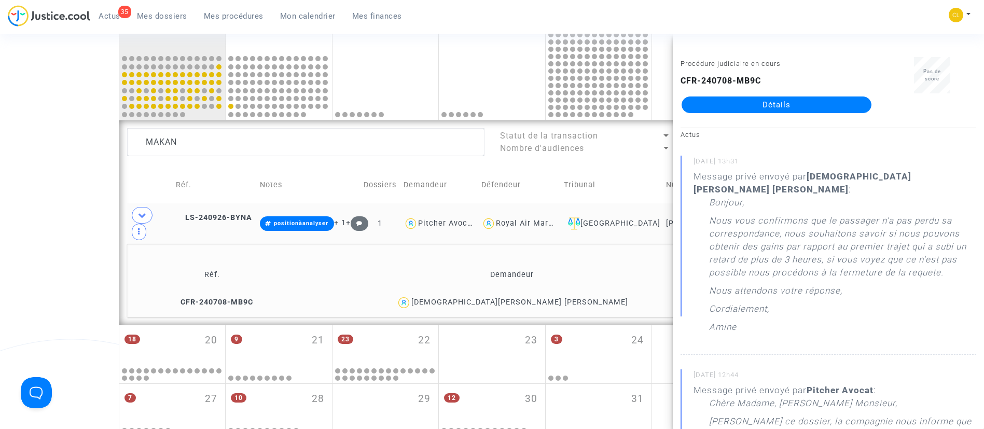
scroll to position [6, 0]
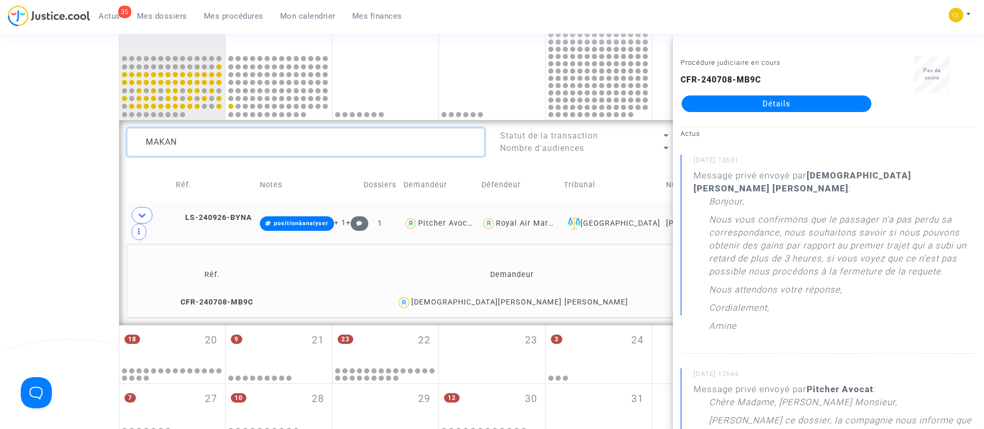
click at [213, 144] on textarea at bounding box center [305, 142] width 357 height 28
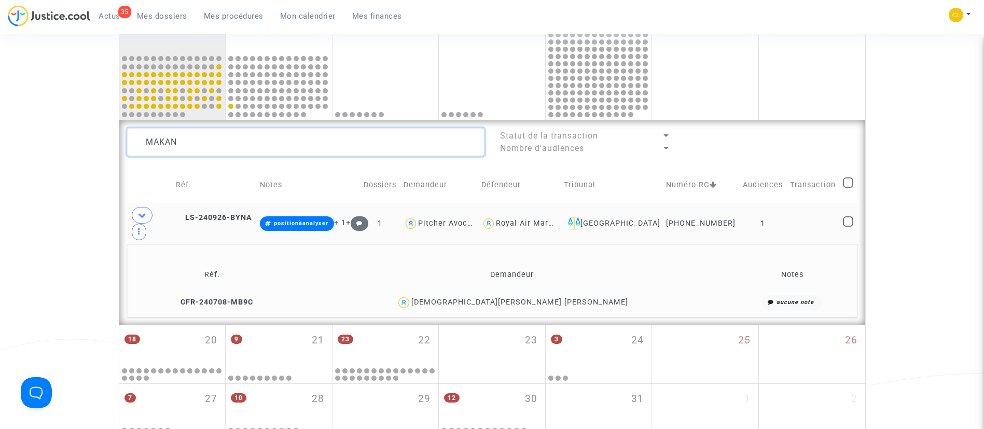
scroll to position [0, 0]
paste textarea "LS-240202-QPTK"
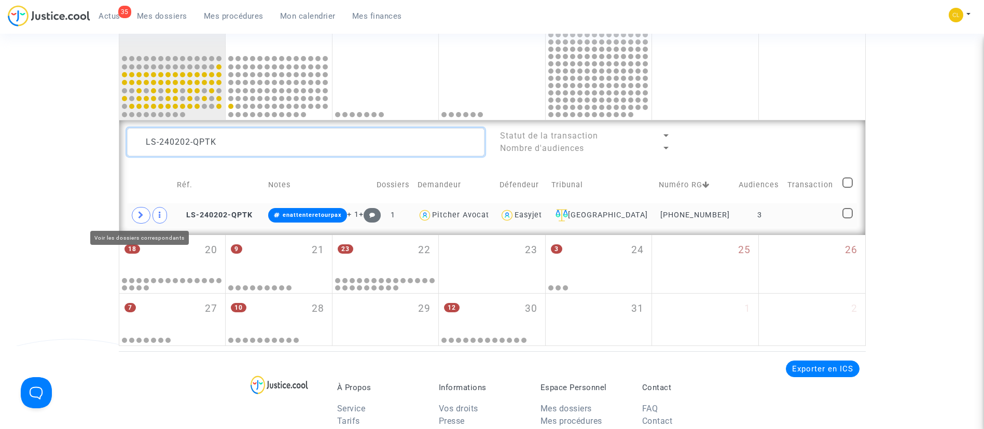
type textarea "LS-240202-QPTK"
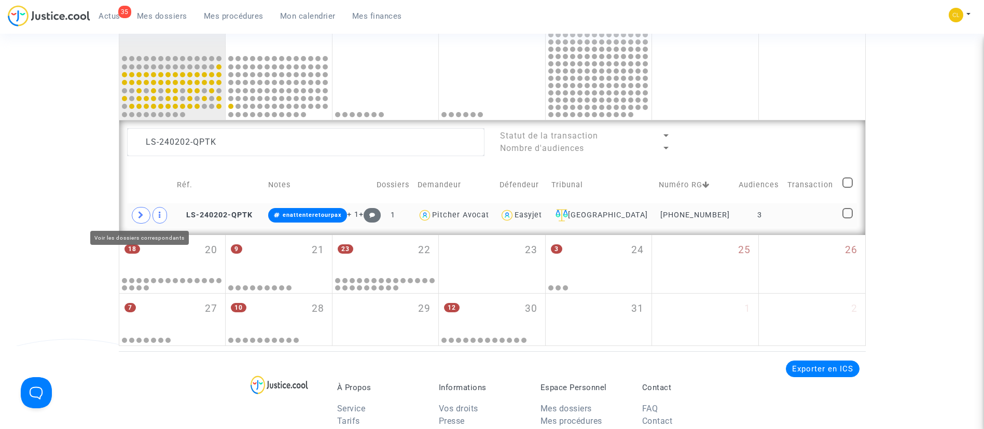
click at [143, 212] on icon at bounding box center [141, 215] width 6 height 8
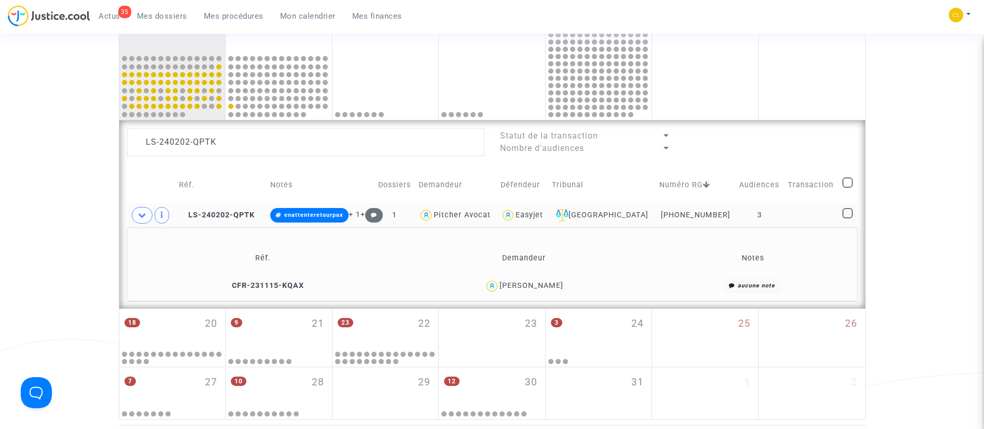
click at [500, 288] on div "[PERSON_NAME]" at bounding box center [532, 285] width 64 height 9
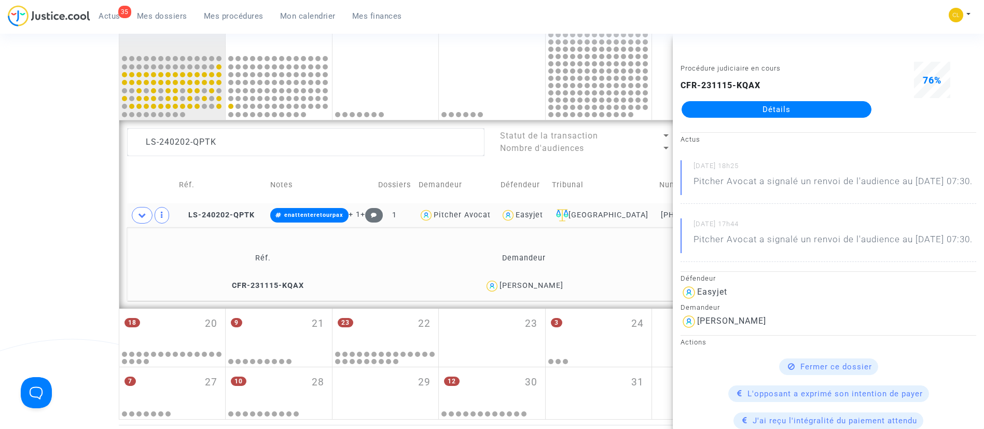
click at [744, 111] on link "Détails" at bounding box center [777, 109] width 190 height 17
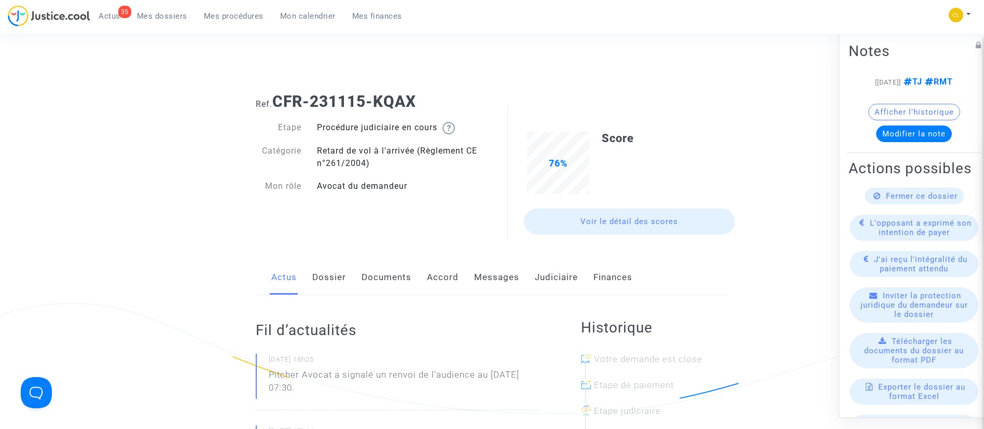
click at [488, 275] on link "Messages" at bounding box center [496, 277] width 45 height 34
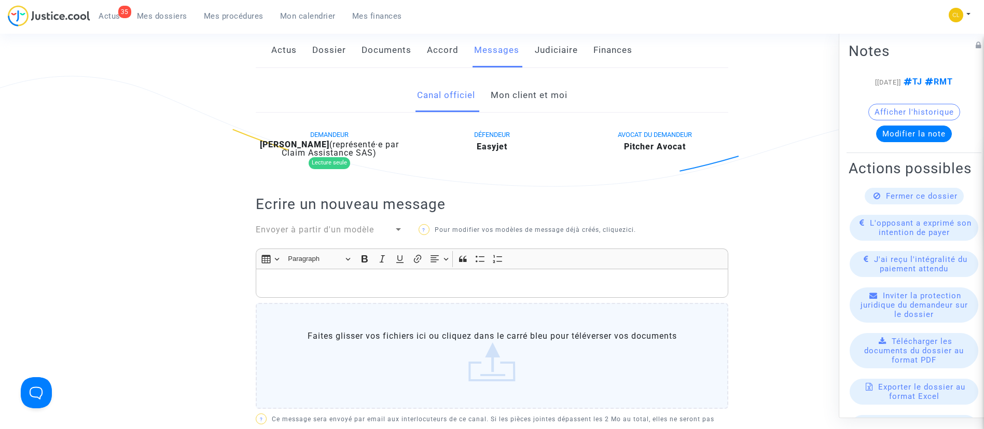
scroll to position [236, 0]
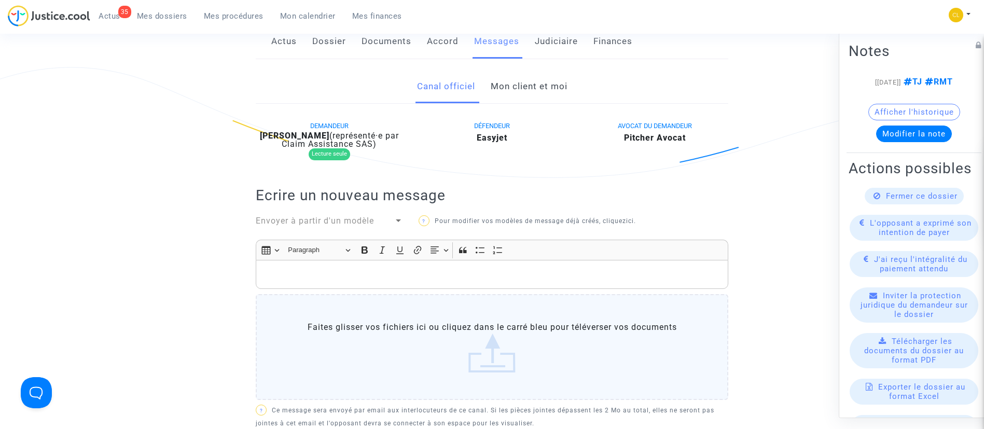
click at [532, 88] on link "Mon client et moi" at bounding box center [529, 87] width 77 height 34
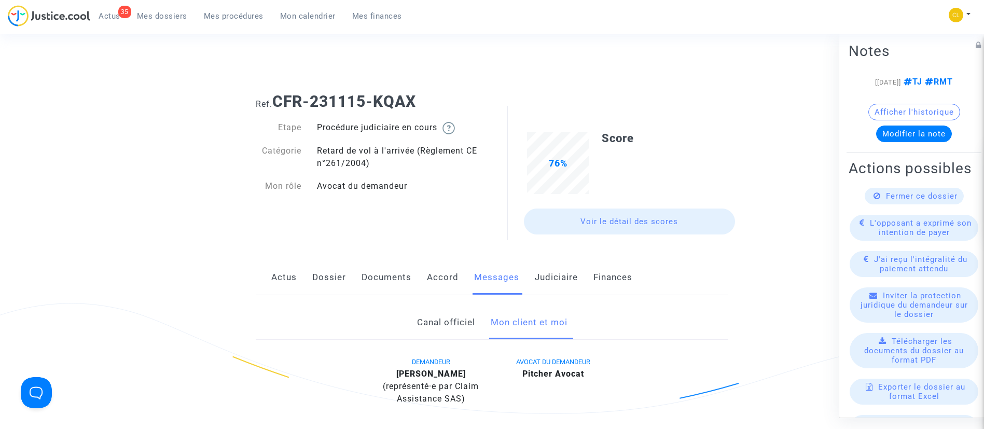
click at [228, 16] on span "Mes procédures" at bounding box center [234, 15] width 60 height 9
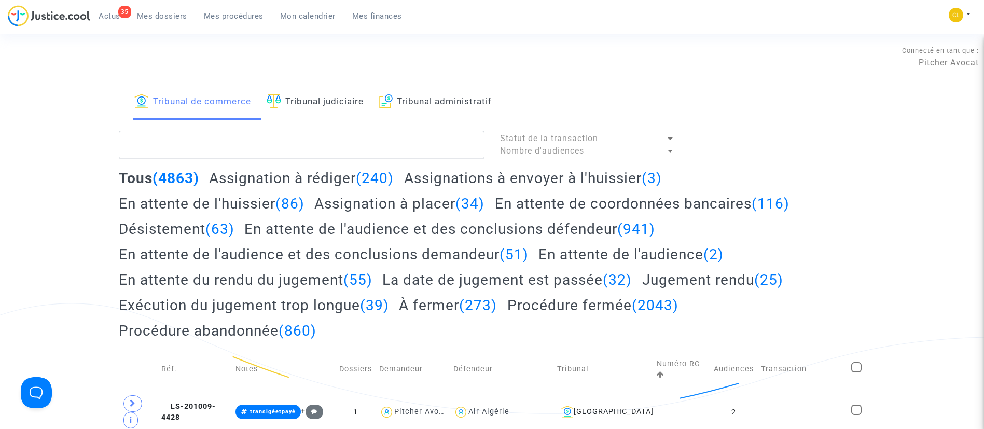
click at [337, 107] on link "Tribunal judiciaire" at bounding box center [315, 102] width 97 height 35
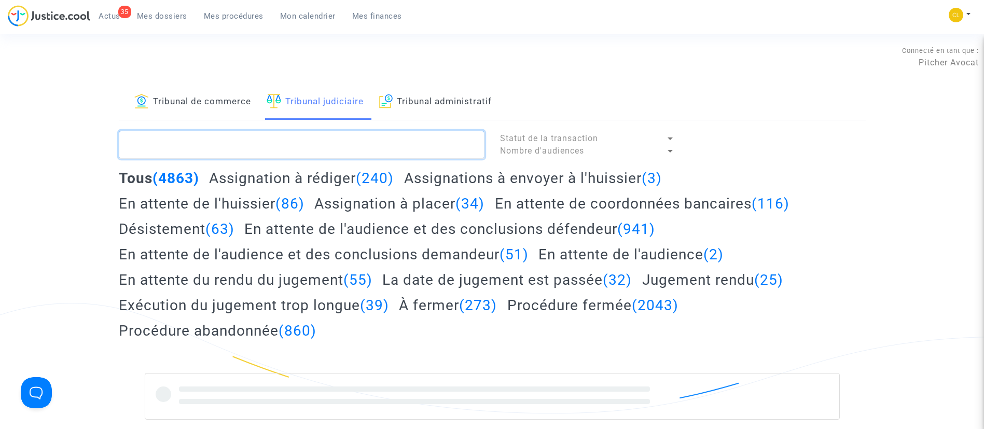
click at [326, 135] on textarea at bounding box center [302, 145] width 366 height 28
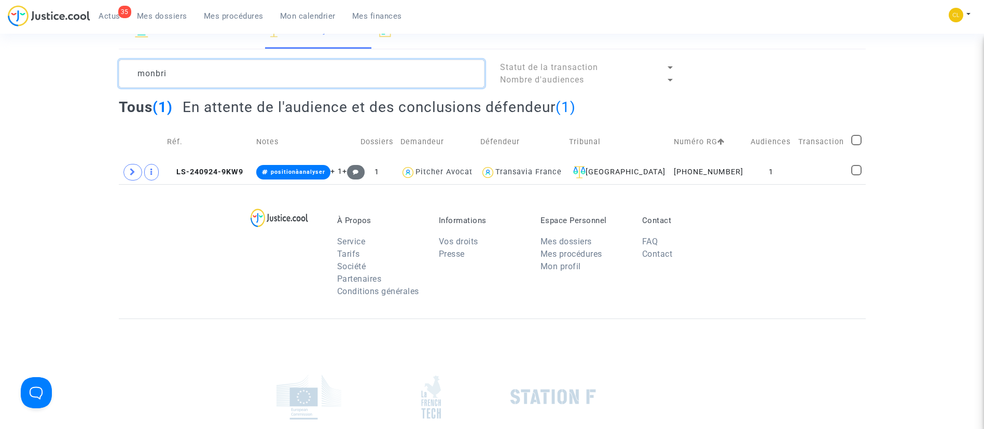
scroll to position [72, 0]
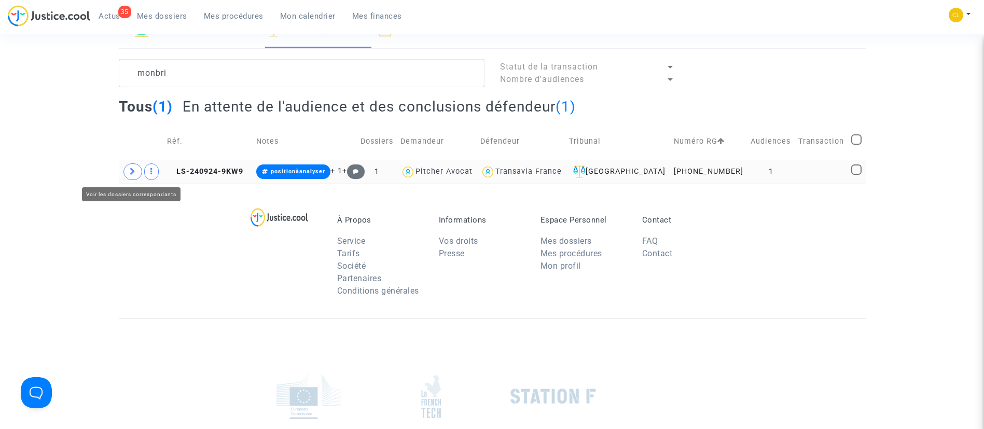
click at [126, 174] on span at bounding box center [132, 171] width 19 height 17
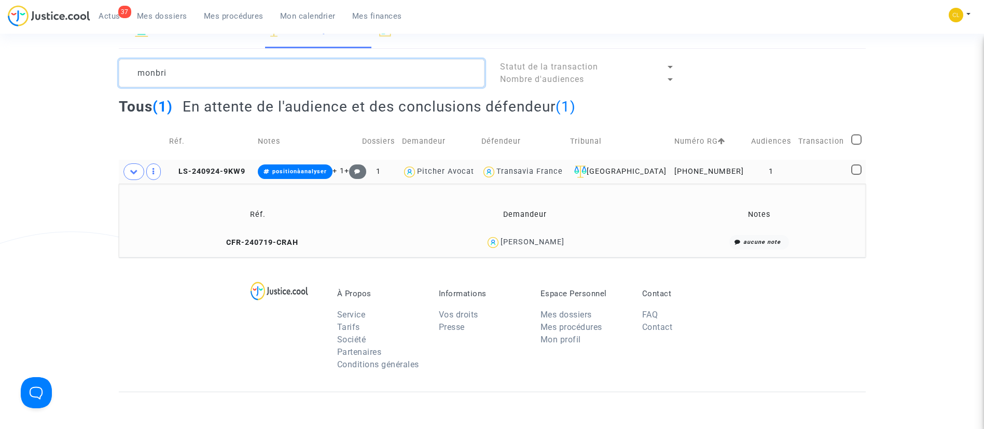
click at [220, 61] on textarea at bounding box center [302, 73] width 366 height 28
paste textarea "Arrizabalaga"
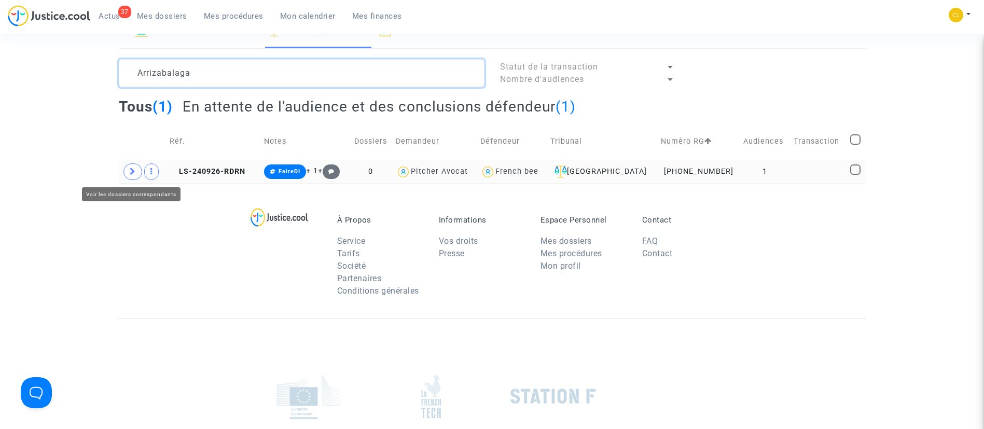
type textarea "Arrizabalaga"
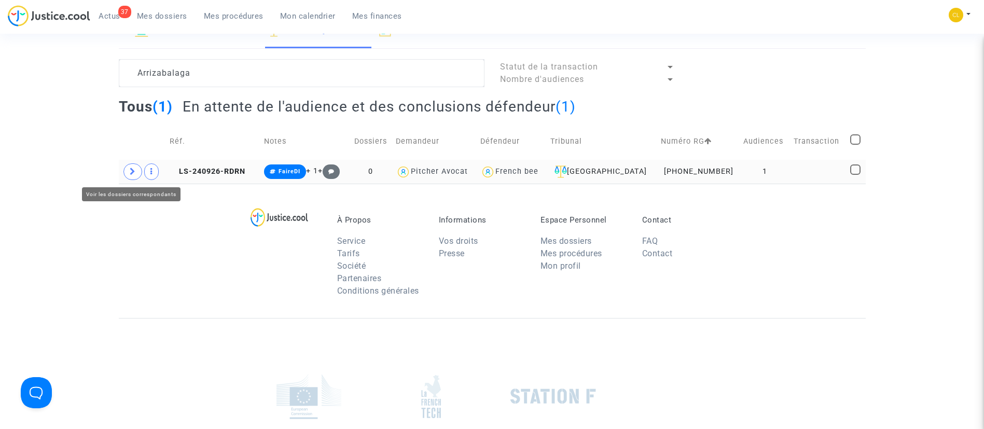
click at [133, 170] on icon at bounding box center [133, 172] width 6 height 8
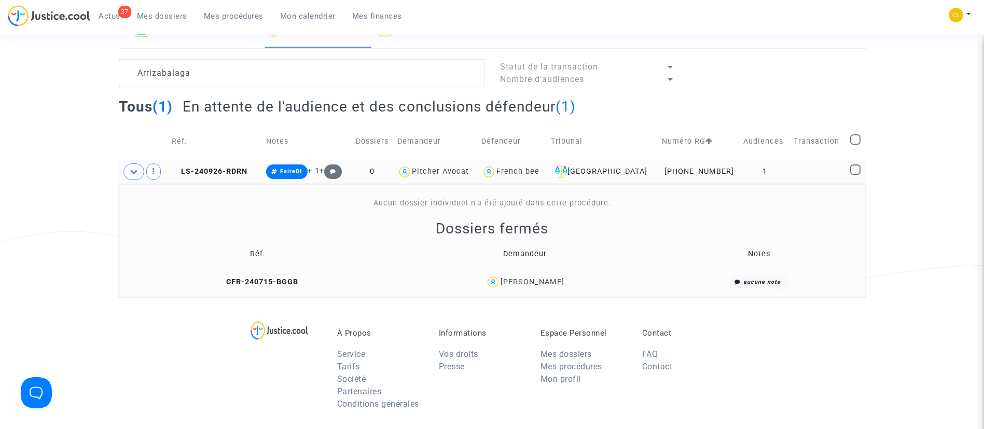
click at [581, 274] on td "Onintze Marquinez Arrizabalaga" at bounding box center [524, 282] width 263 height 22
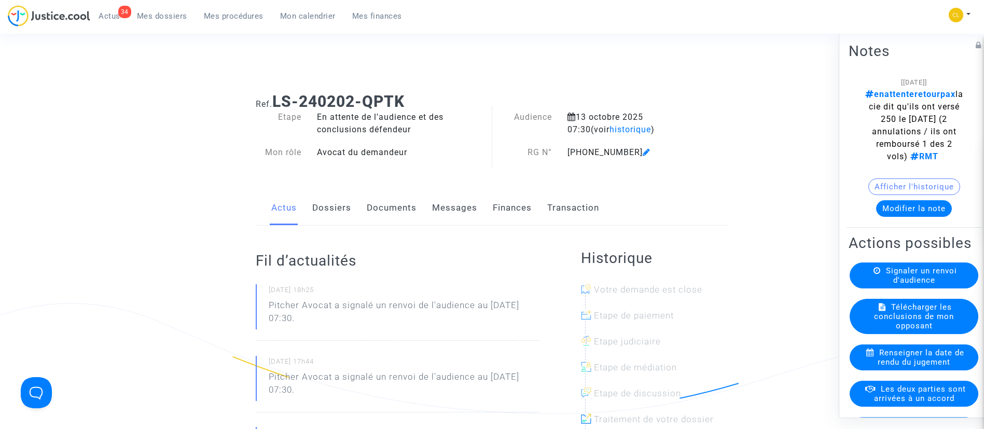
click at [337, 208] on link "Dossiers" at bounding box center [331, 208] width 39 height 34
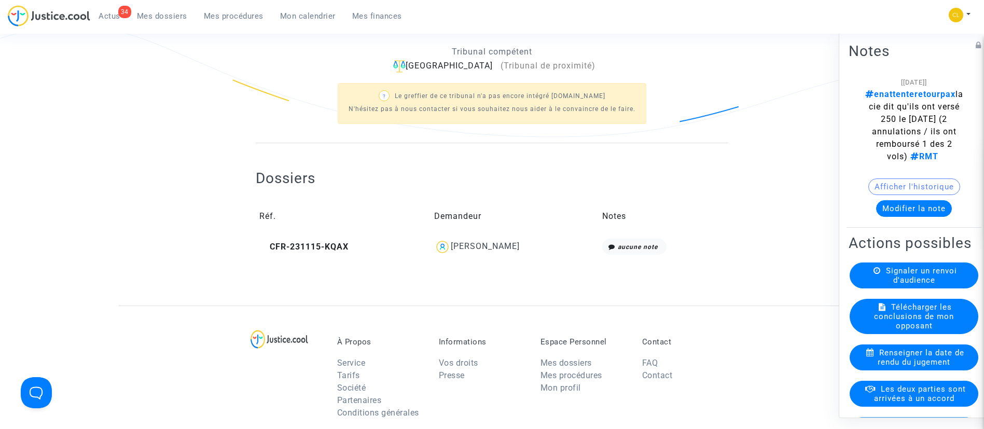
scroll to position [398, 0]
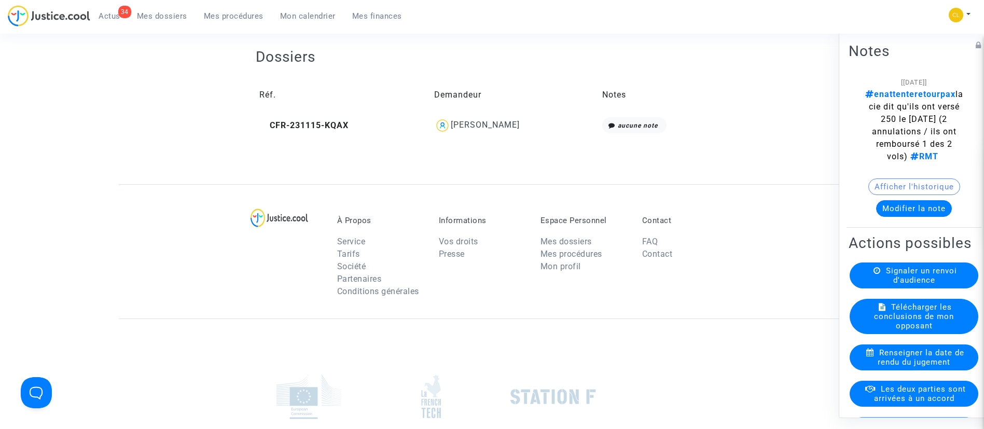
click at [520, 127] on div "[PERSON_NAME]" at bounding box center [485, 125] width 69 height 10
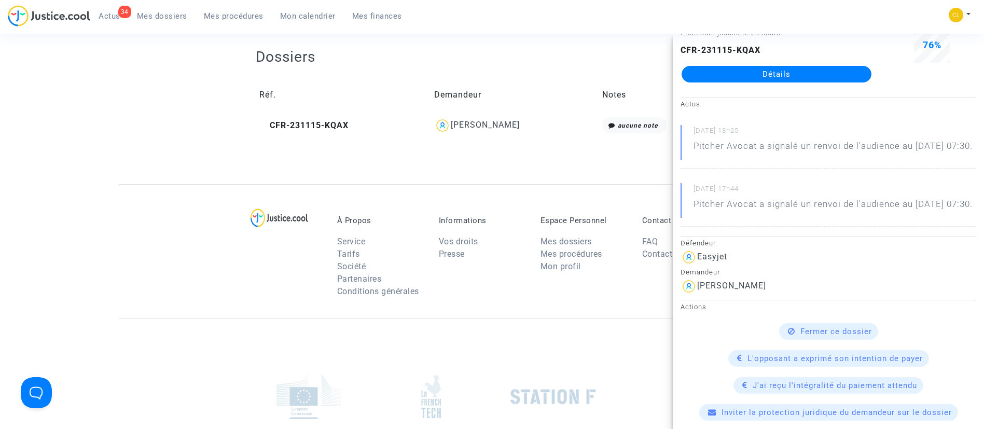
scroll to position [34, 0]
click at [765, 76] on link "Détails" at bounding box center [777, 75] width 190 height 17
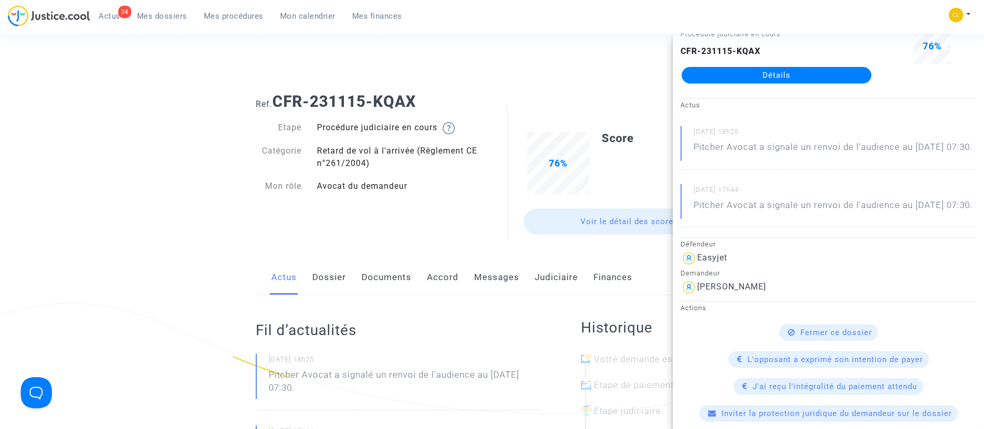
click at [490, 275] on link "Messages" at bounding box center [496, 277] width 45 height 34
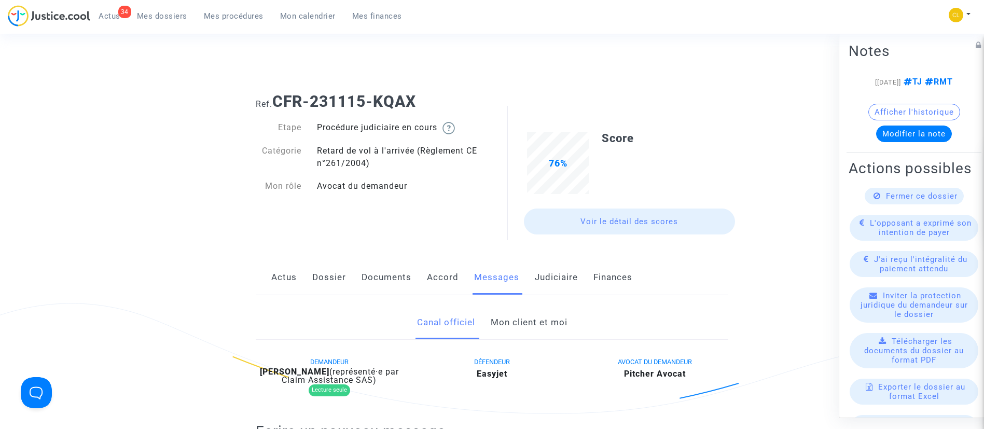
click at [549, 325] on link "Mon client et moi" at bounding box center [529, 323] width 77 height 34
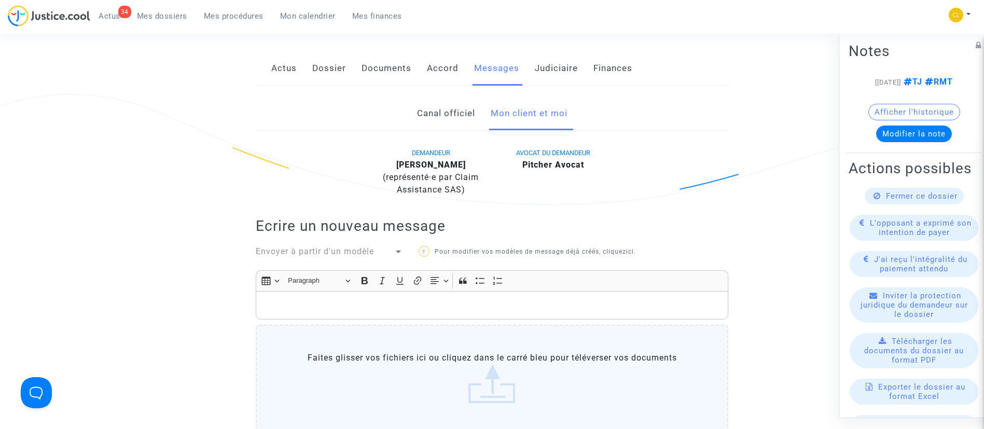
scroll to position [201, 0]
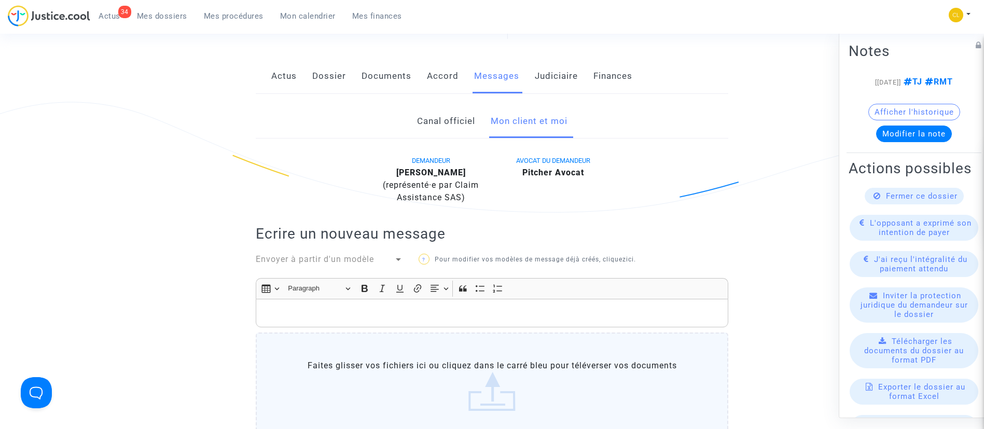
click at [463, 106] on link "Canal officiel" at bounding box center [446, 121] width 58 height 34
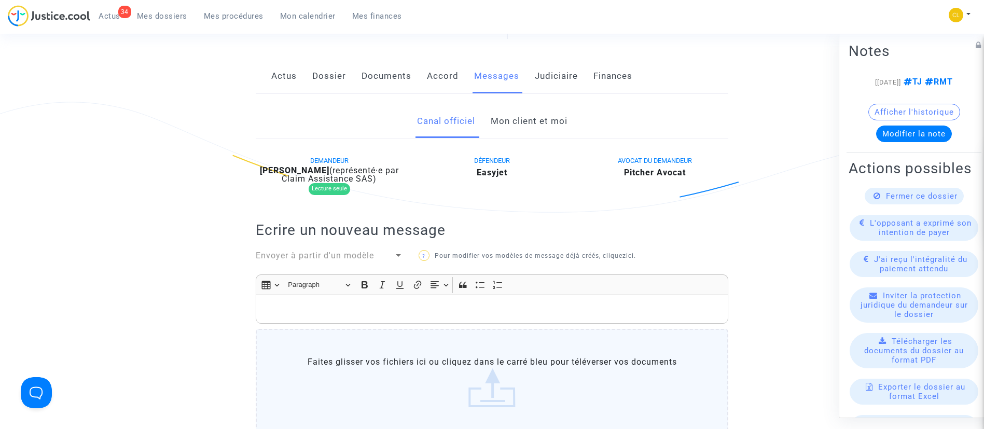
click at [527, 131] on link "Mon client et moi" at bounding box center [529, 121] width 77 height 34
